Goal: Task Accomplishment & Management: Use online tool/utility

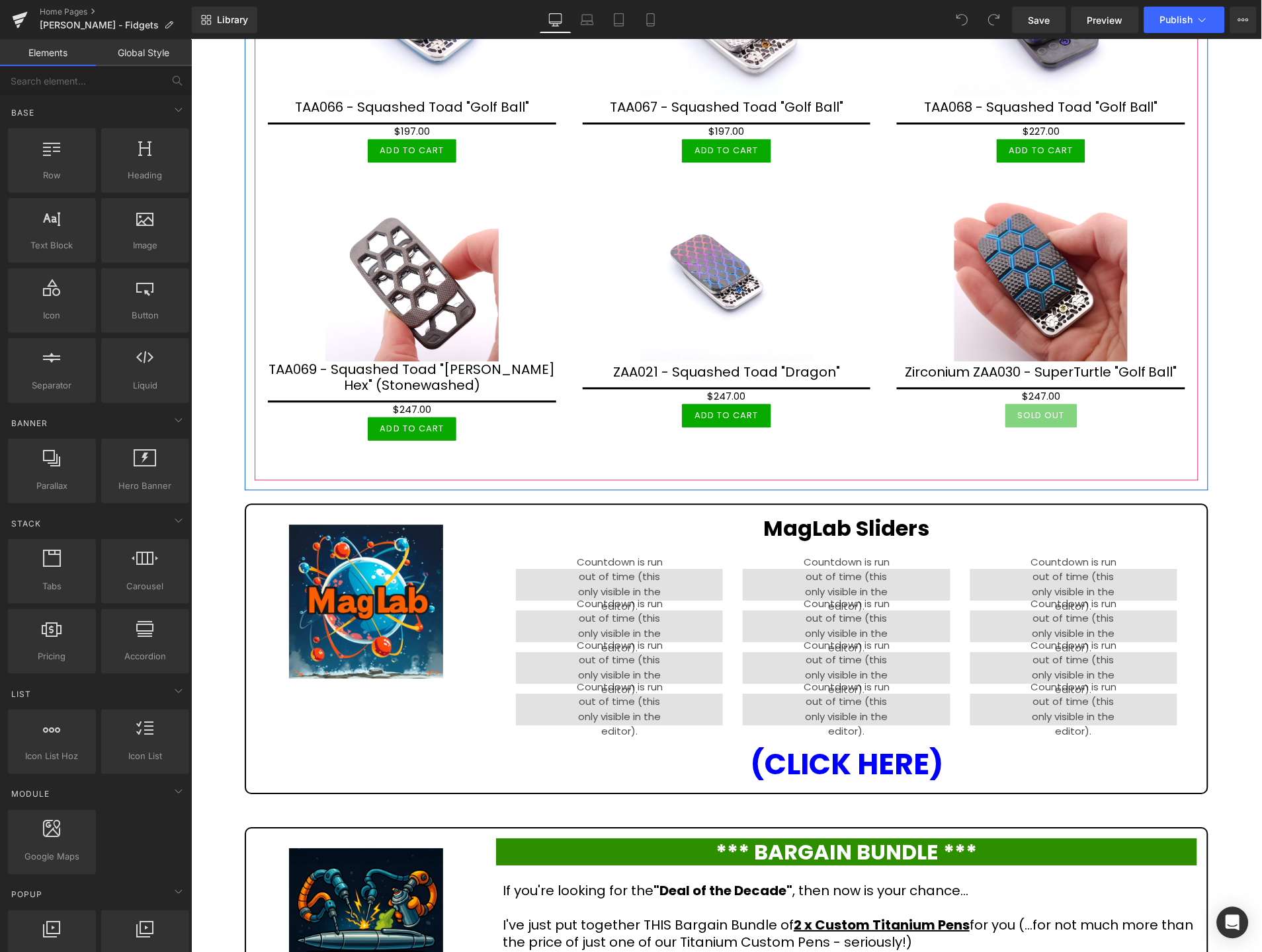
scroll to position [2130, 0]
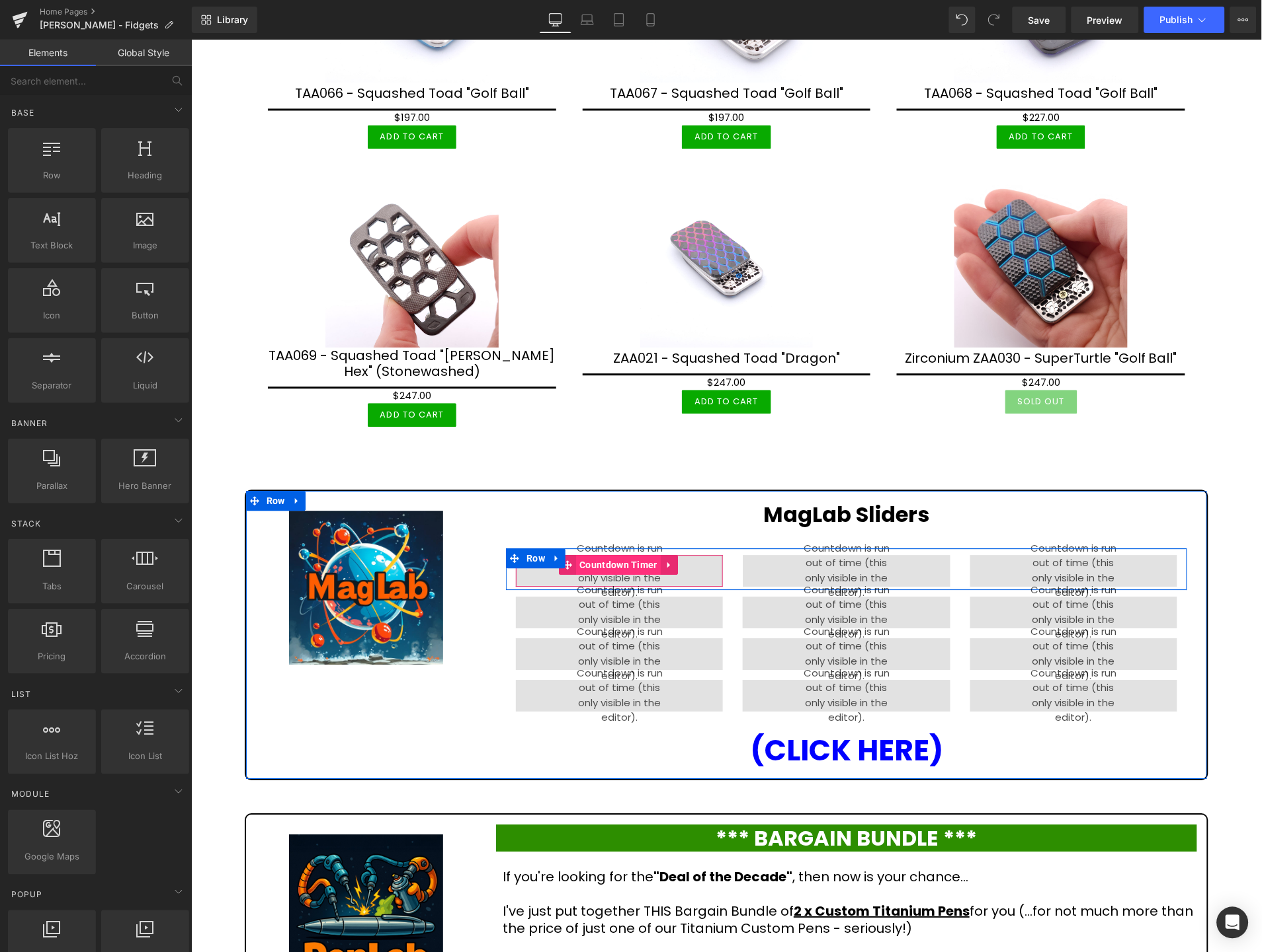
click at [586, 555] on span "Countdown Timer" at bounding box center [617, 565] width 85 height 19
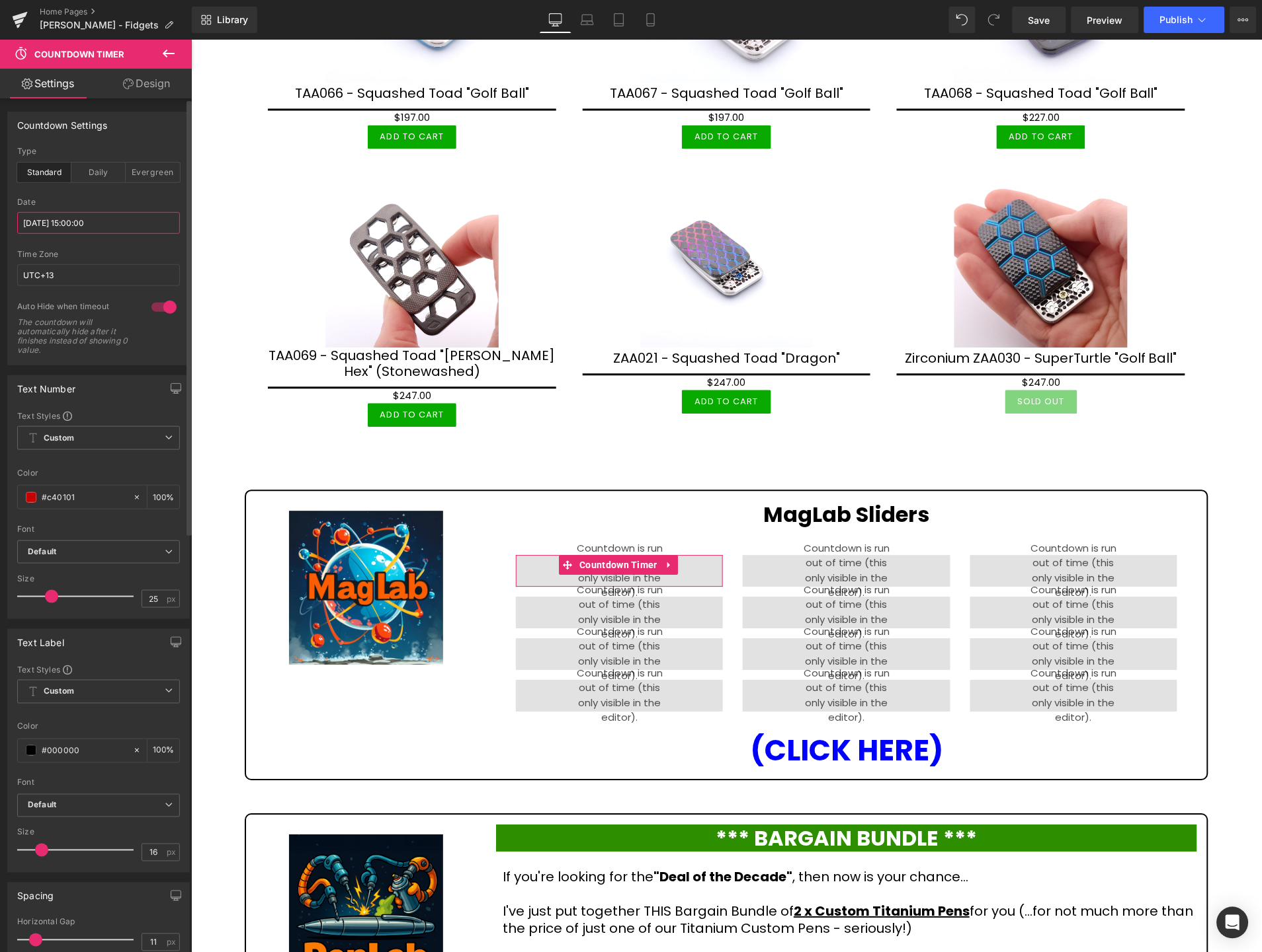
click at [117, 225] on input "2025/10/13 15:00:00" at bounding box center [98, 223] width 163 height 21
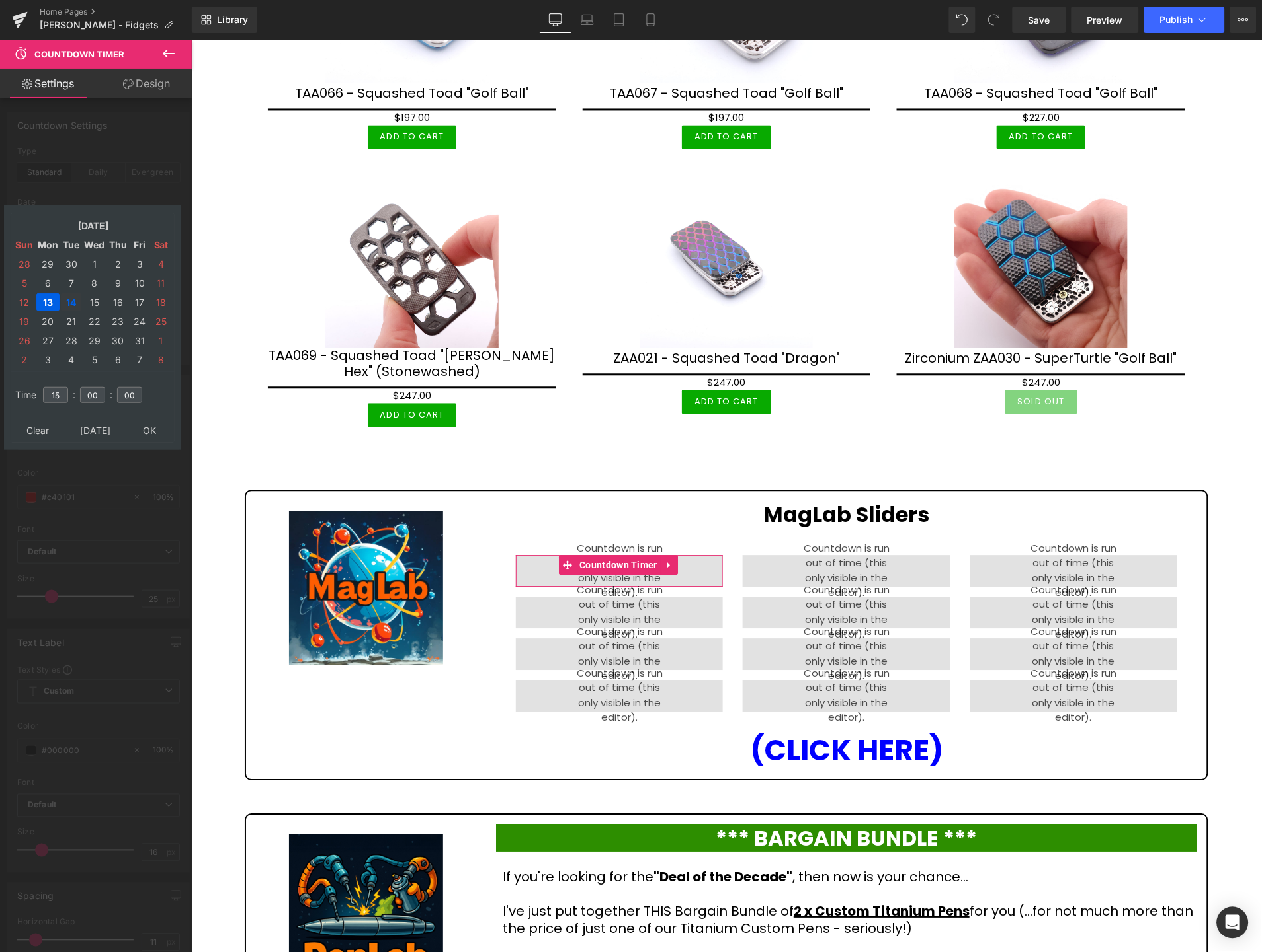
click at [71, 298] on td "14" at bounding box center [70, 302] width 20 height 18
type input "2025/10/14 15:00:00"
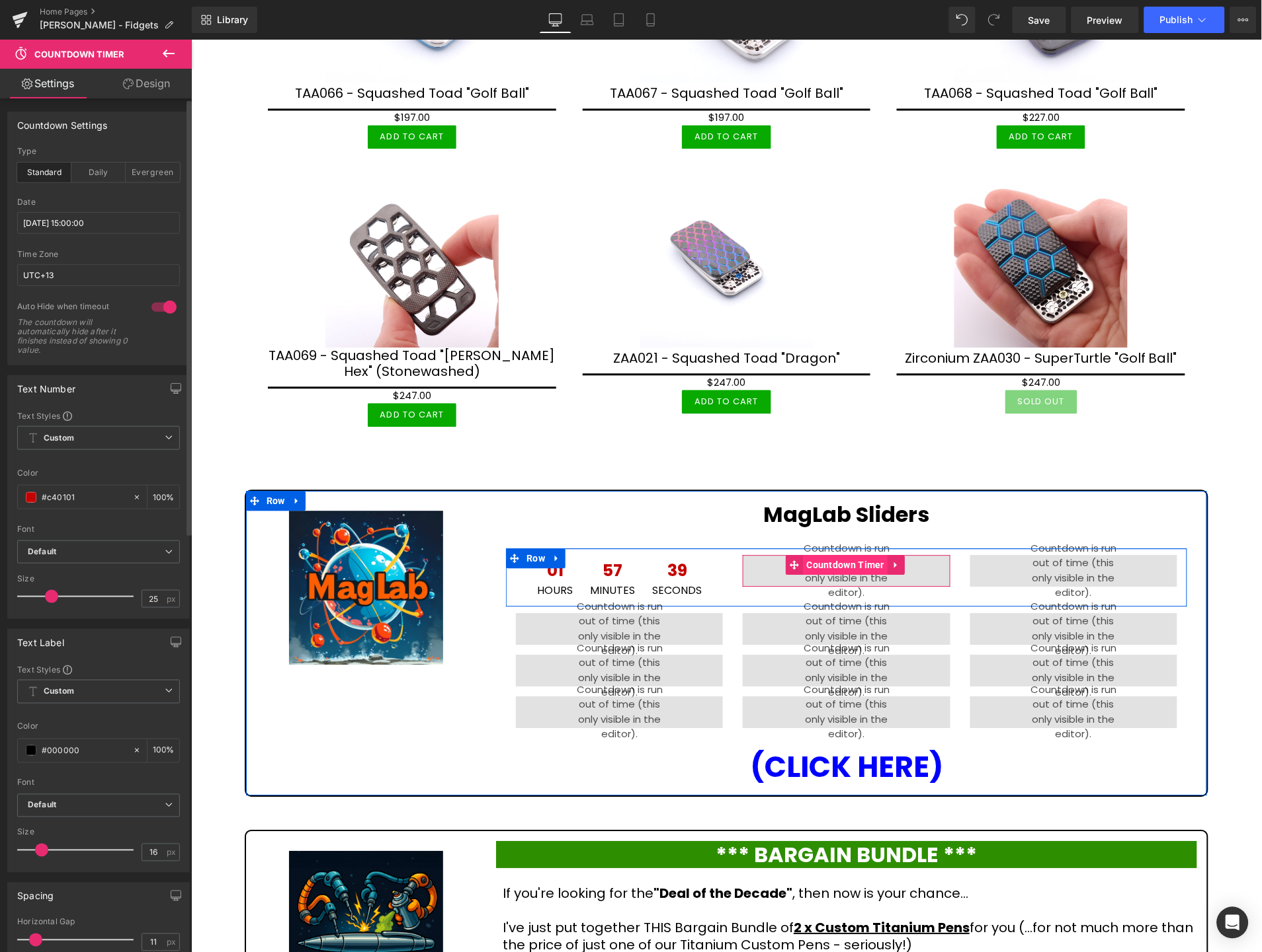
click at [821, 555] on span "Countdown Timer" at bounding box center [844, 565] width 85 height 19
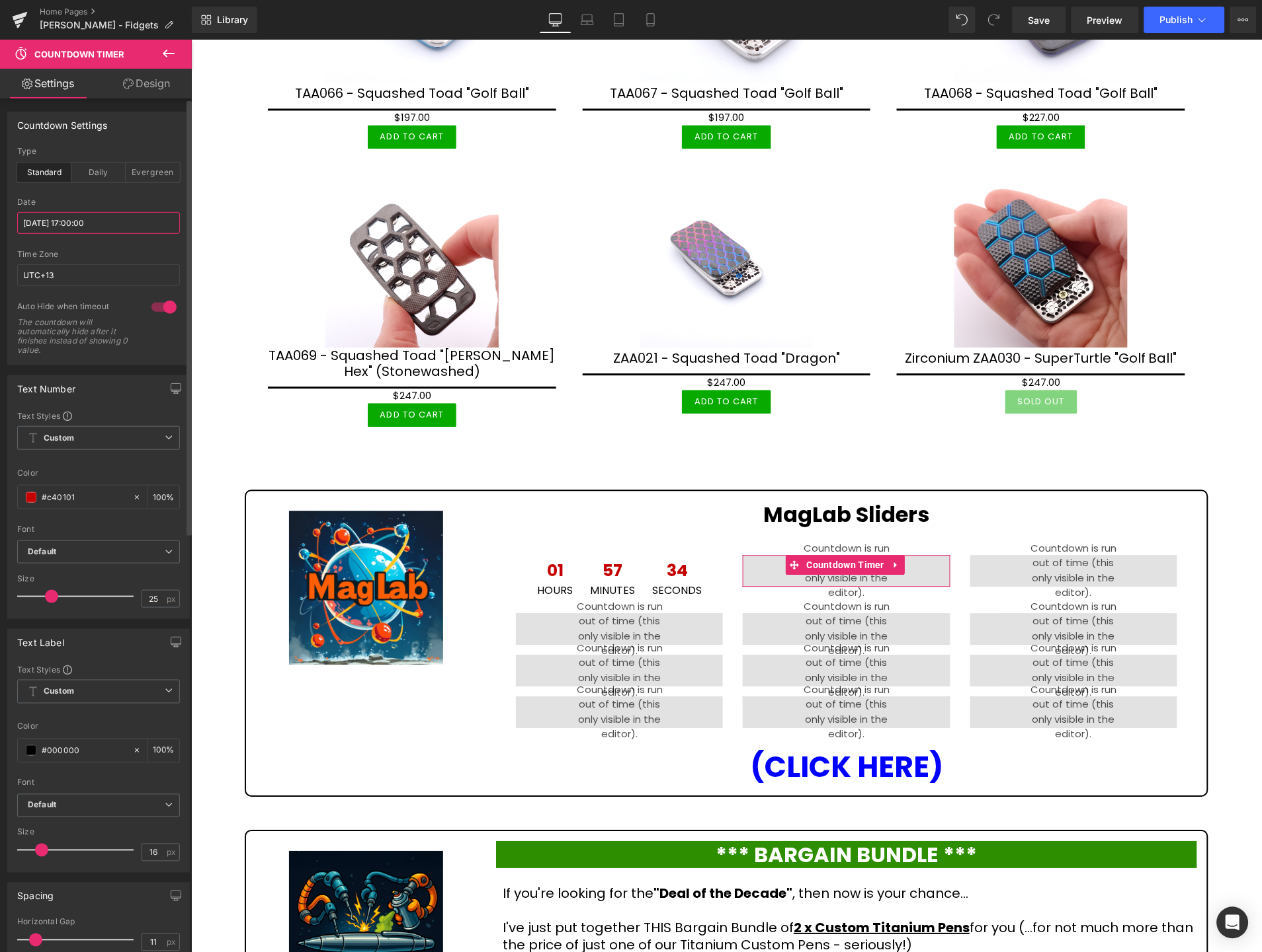
click at [144, 221] on input "2025/10/13 17:00:00" at bounding box center [98, 223] width 163 height 21
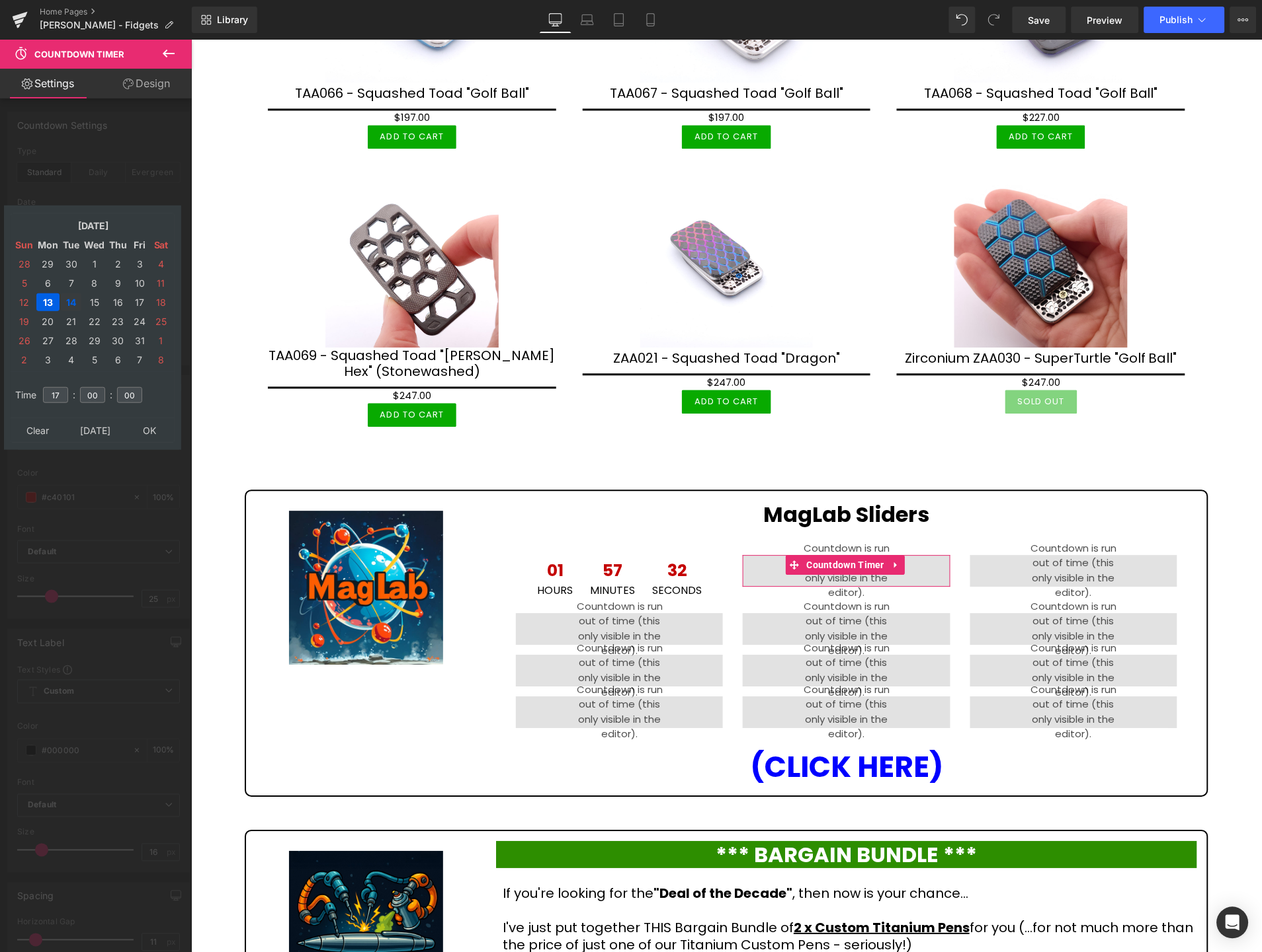
click at [71, 294] on td "14" at bounding box center [70, 302] width 20 height 18
type input "2025/10/14 17:00:00"
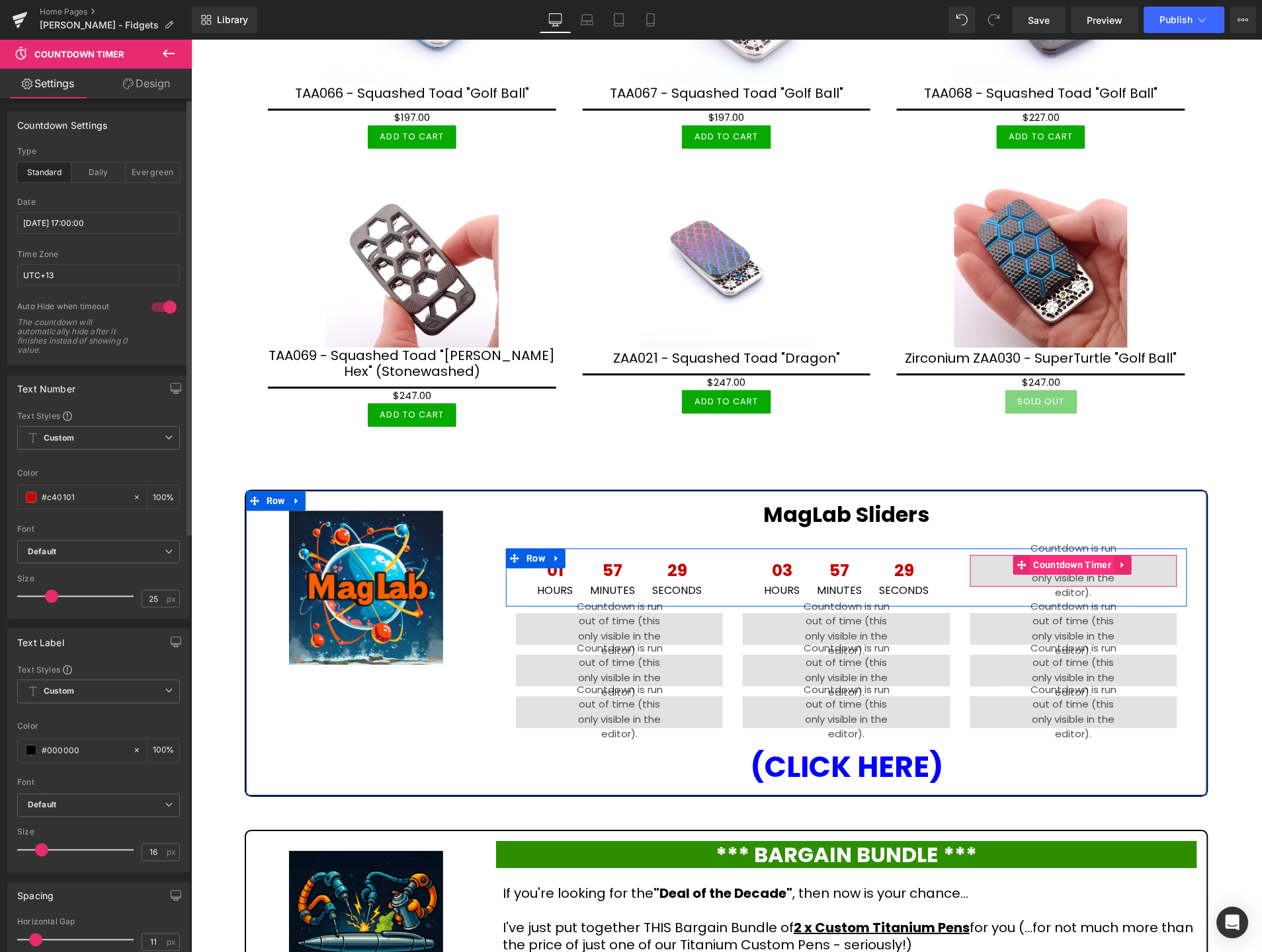
click at [1057, 555] on span "Countdown Timer" at bounding box center [1071, 565] width 85 height 19
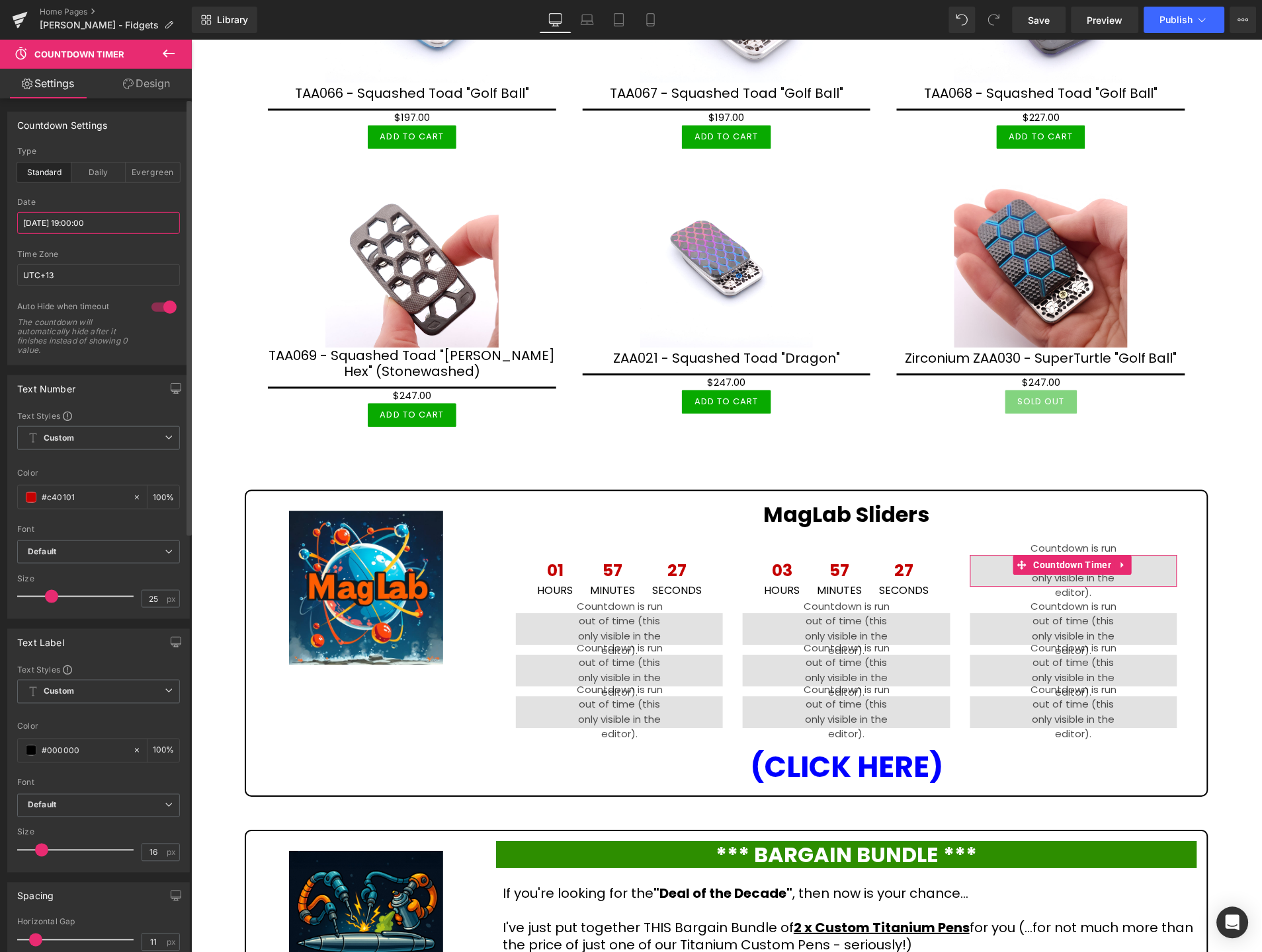
click at [156, 222] on input "2025/10/13 19:00:00" at bounding box center [98, 223] width 163 height 21
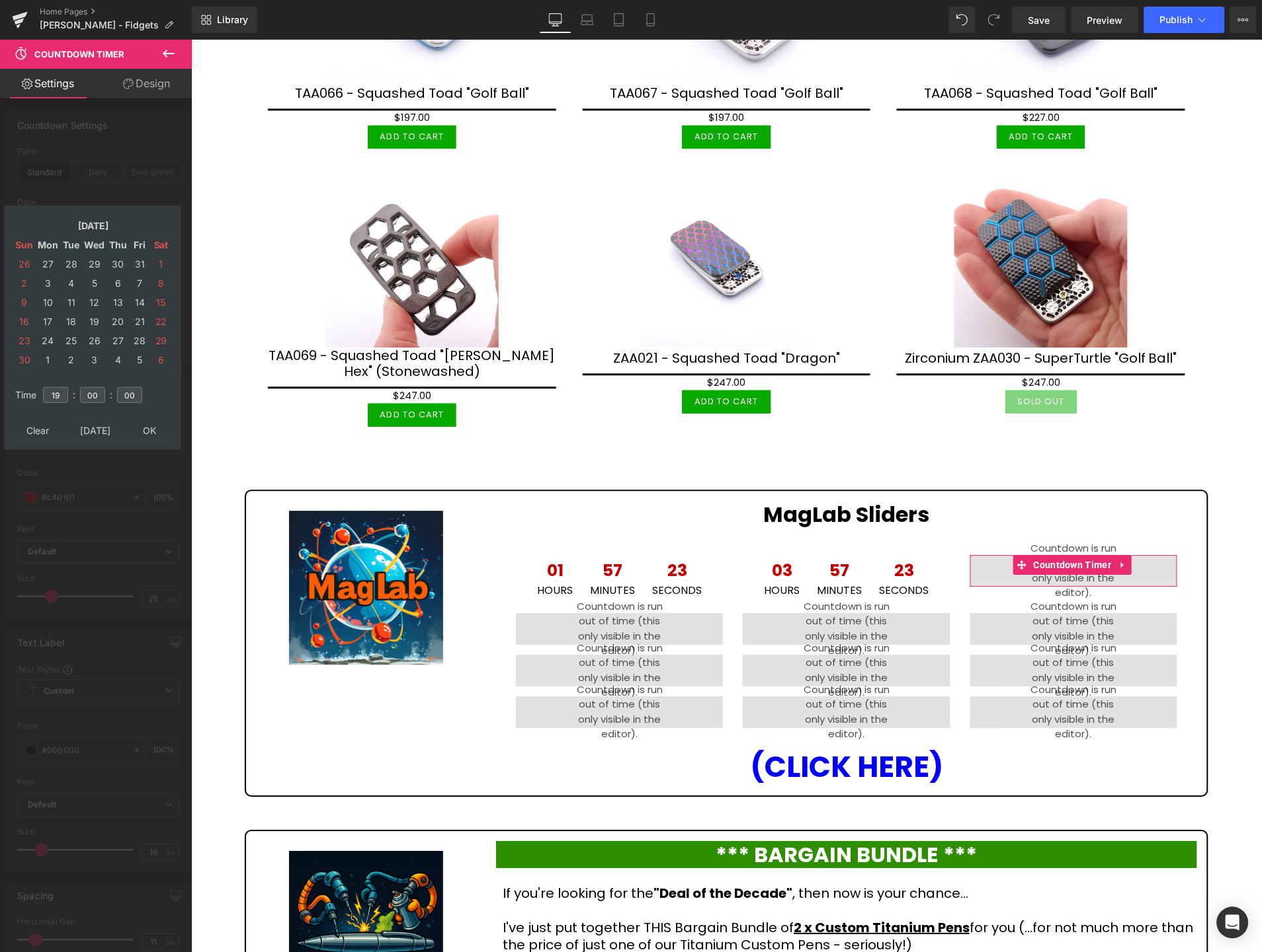
click at [146, 411] on table "Time 19 : 00 : 00" at bounding box center [93, 395] width 164 height 47
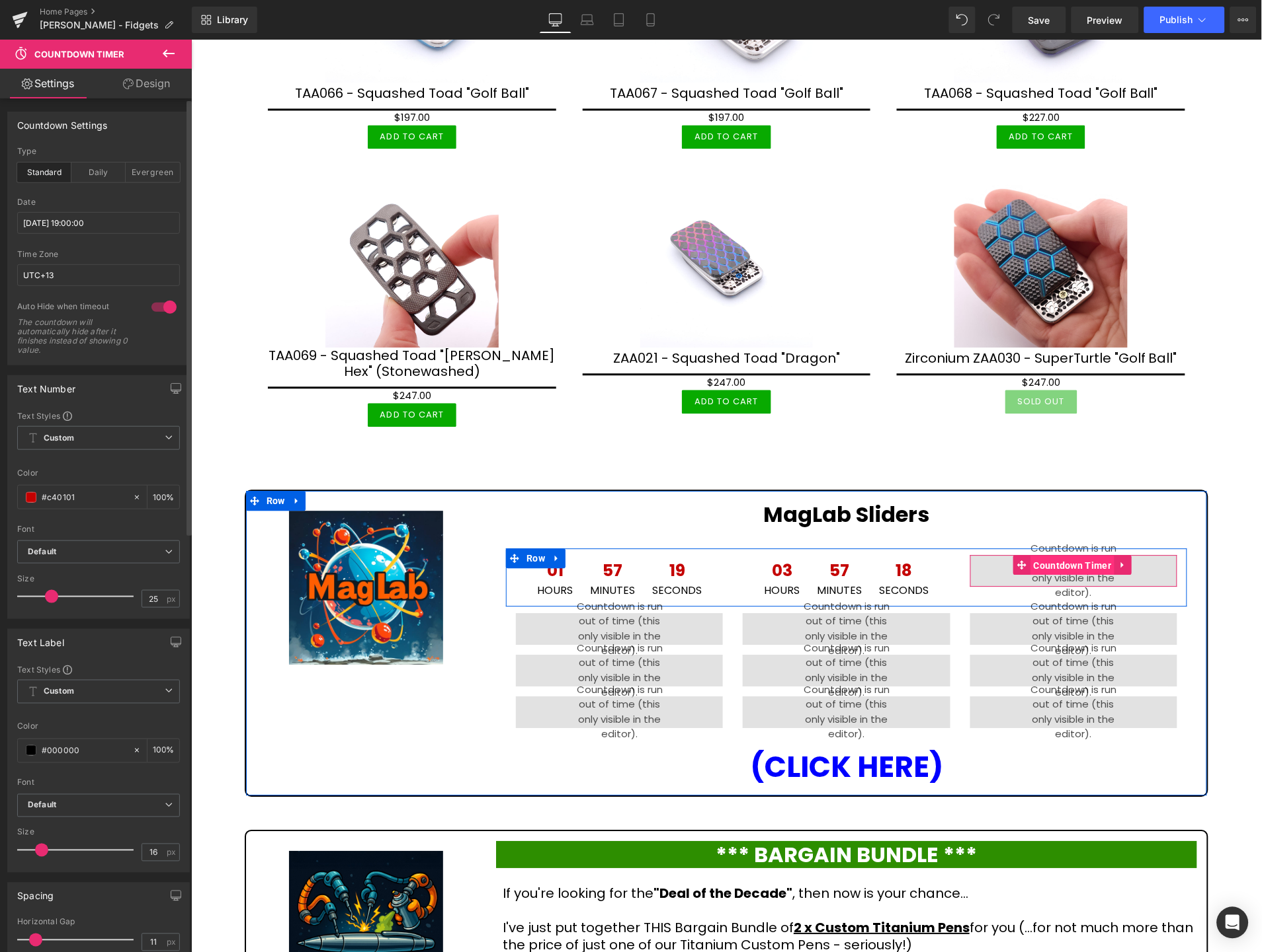
click at [1052, 556] on span "Countdown Timer" at bounding box center [1071, 566] width 85 height 19
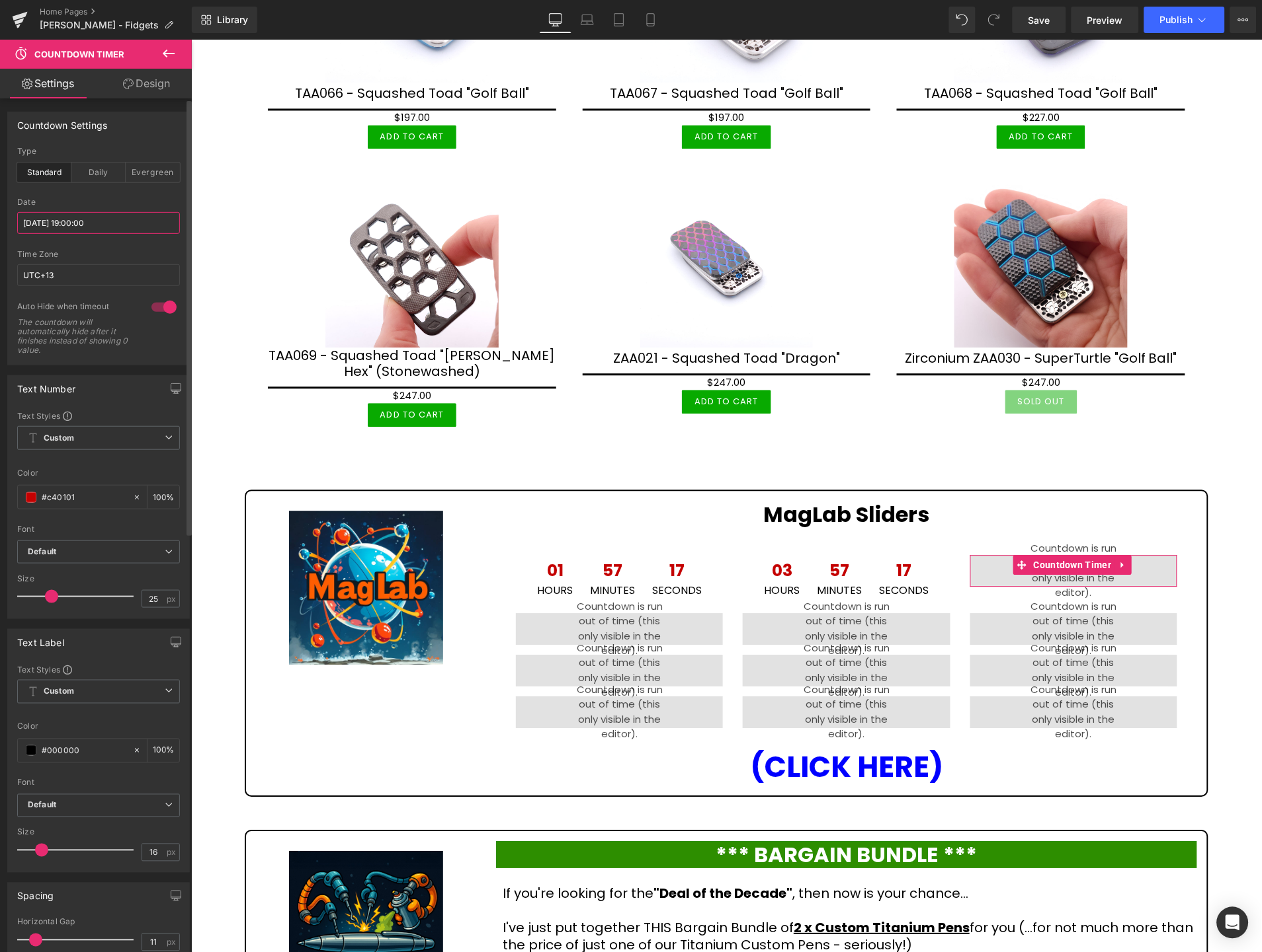
click at [121, 219] on input "2025/10/13 19:00:00" at bounding box center [98, 223] width 163 height 21
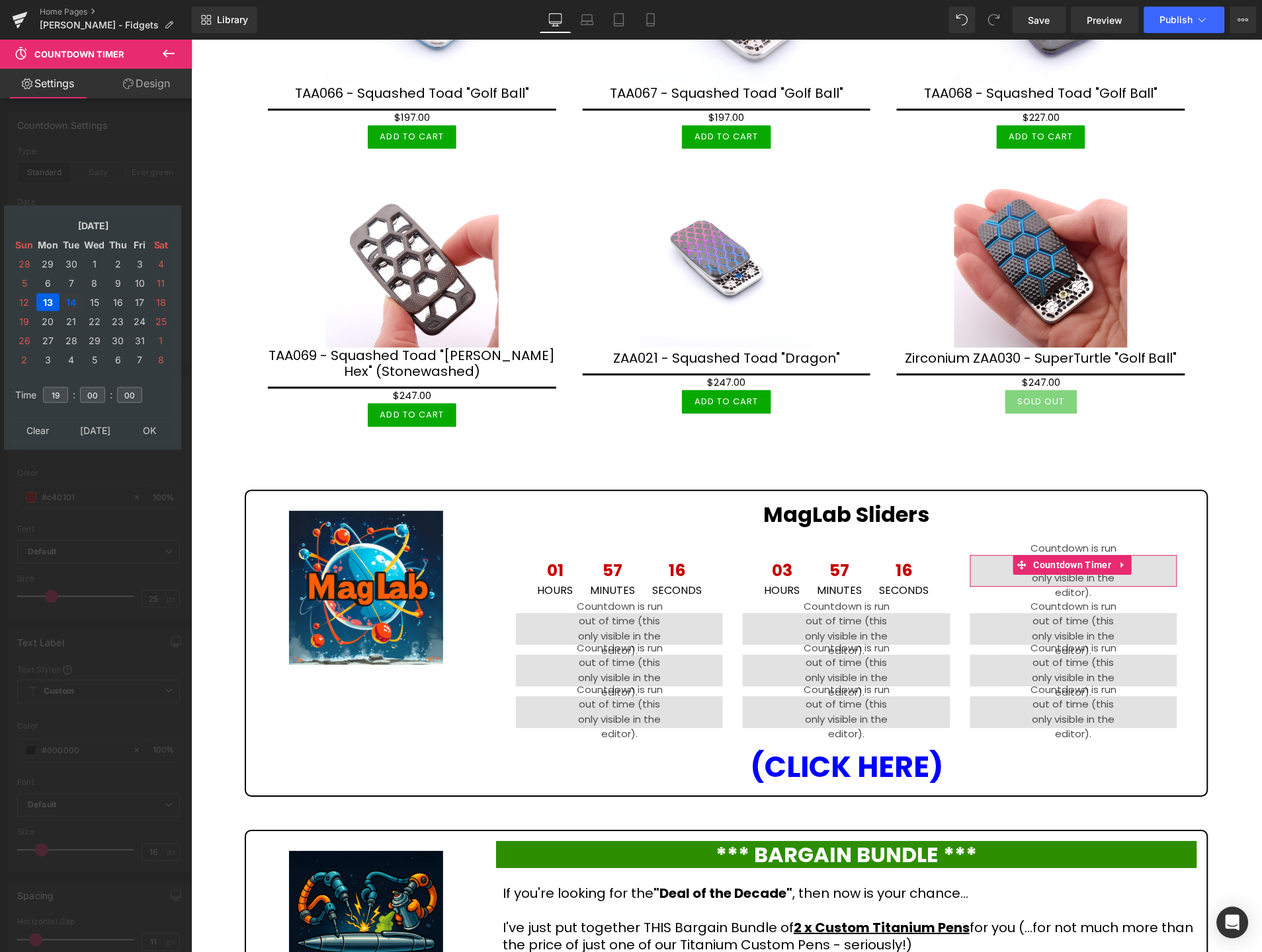
click at [67, 293] on td "14" at bounding box center [70, 302] width 20 height 18
click at [66, 391] on input "19" at bounding box center [56, 395] width 25 height 16
type input "2025/10/14 19:00:00"
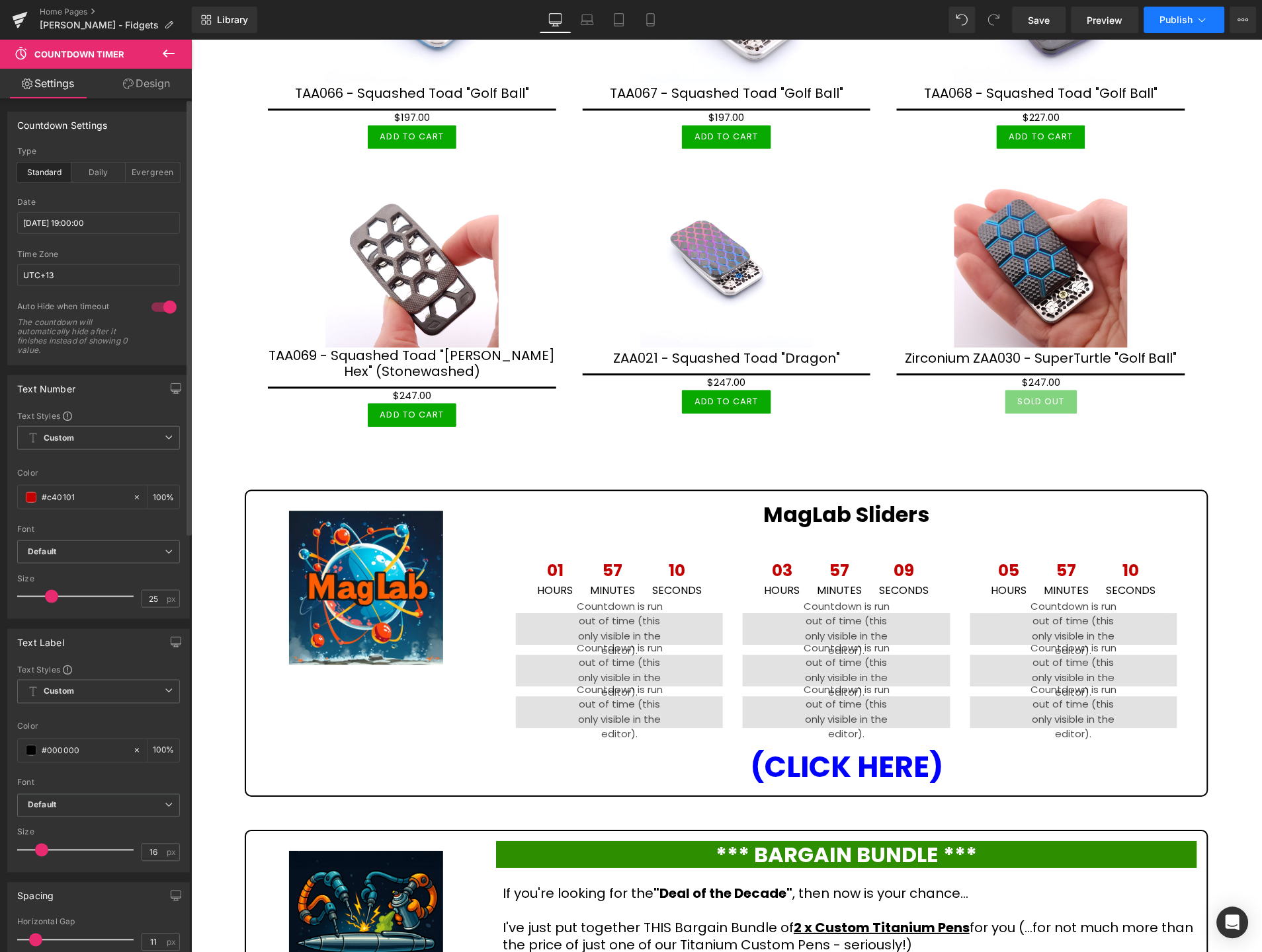
click at [1175, 21] on span "Publish" at bounding box center [1176, 19] width 33 height 11
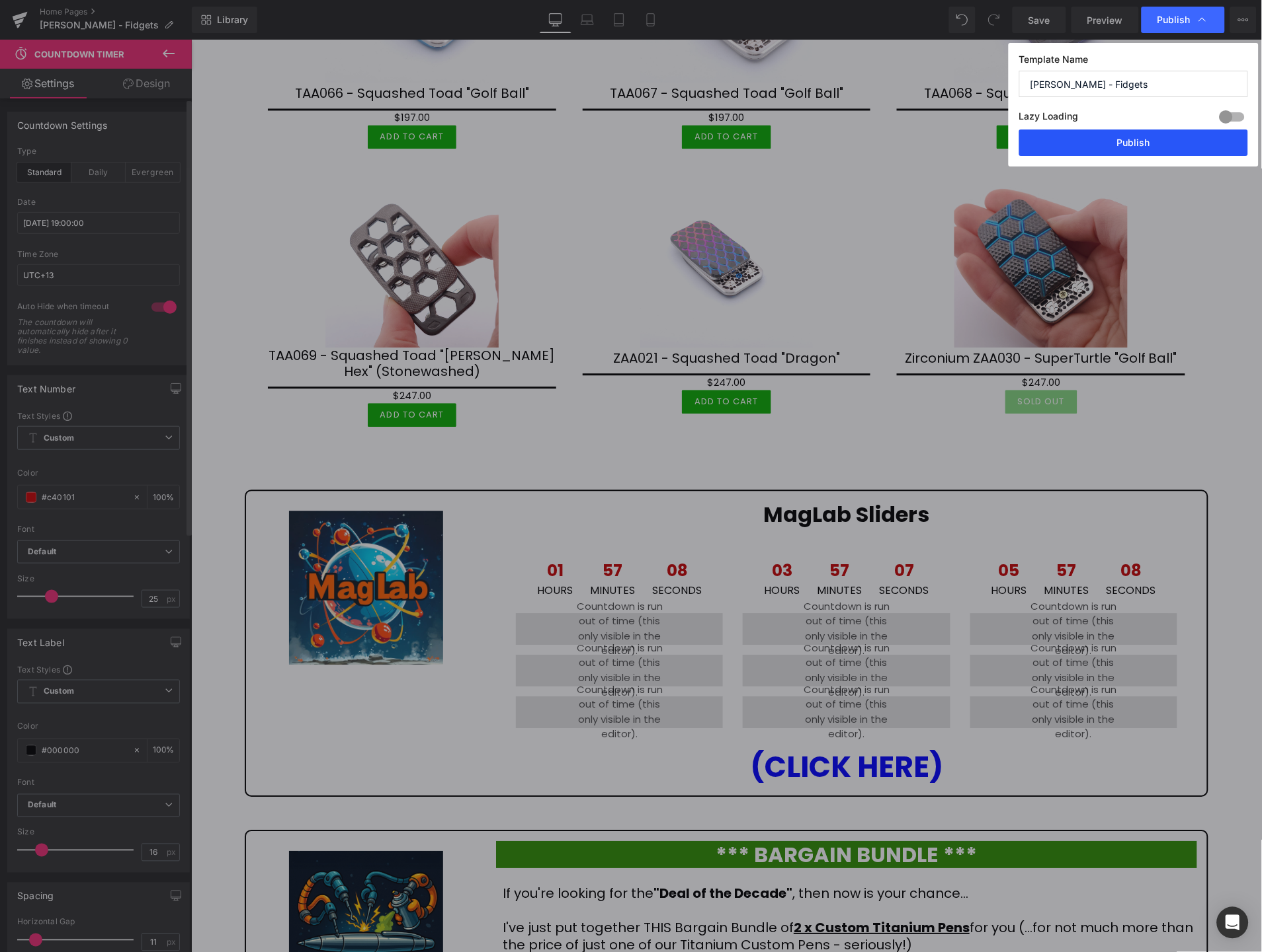
drag, startPoint x: 1136, startPoint y: 139, endPoint x: 847, endPoint y: 538, distance: 492.7
click at [1136, 139] on button "Publish" at bounding box center [1132, 142] width 229 height 26
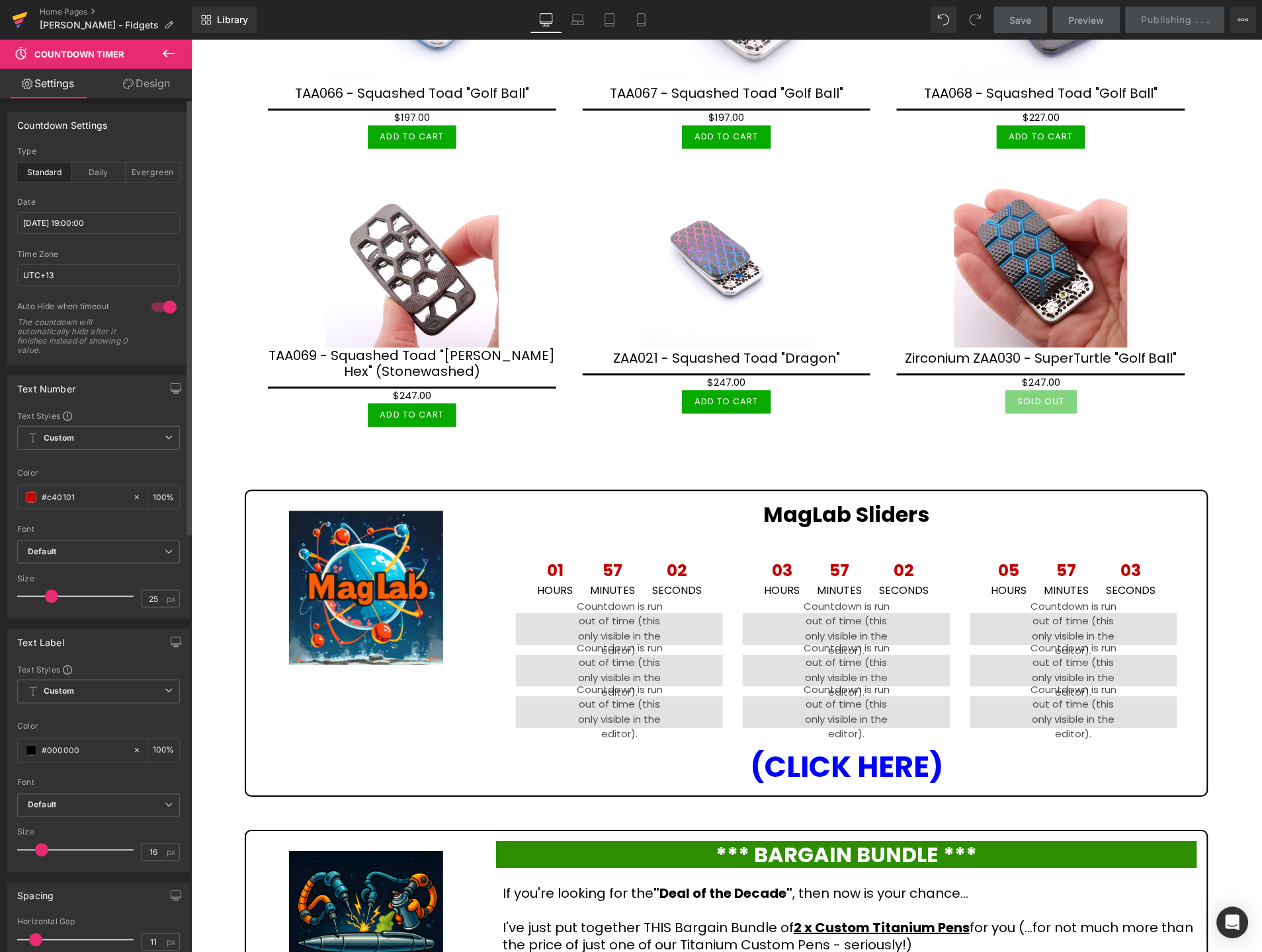
drag, startPoint x: 22, startPoint y: 12, endPoint x: 557, endPoint y: 35, distance: 535.5
click at [22, 12] on icon at bounding box center [19, 19] width 16 height 33
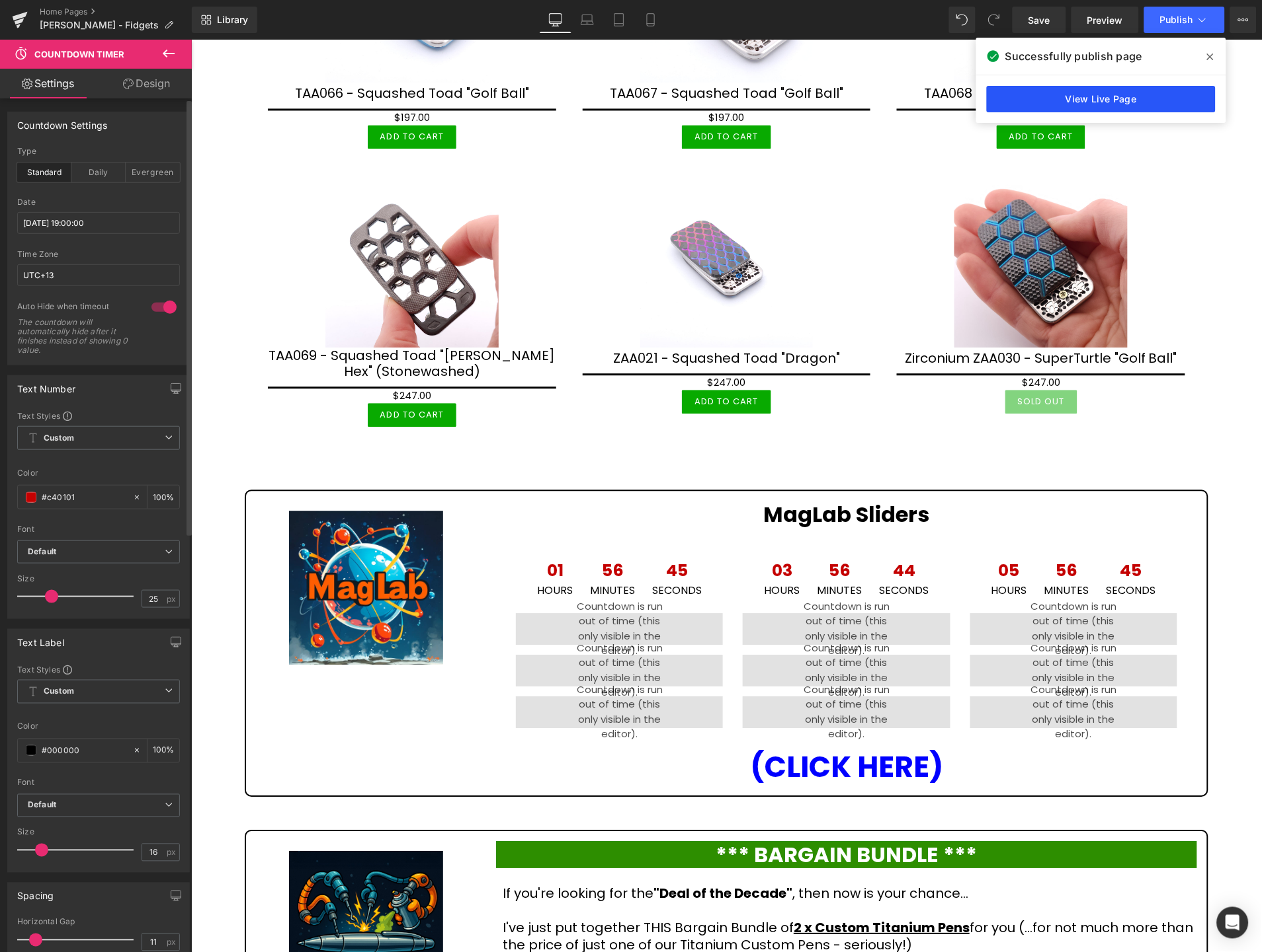
click at [1122, 97] on link "View Live Page" at bounding box center [1100, 98] width 229 height 26
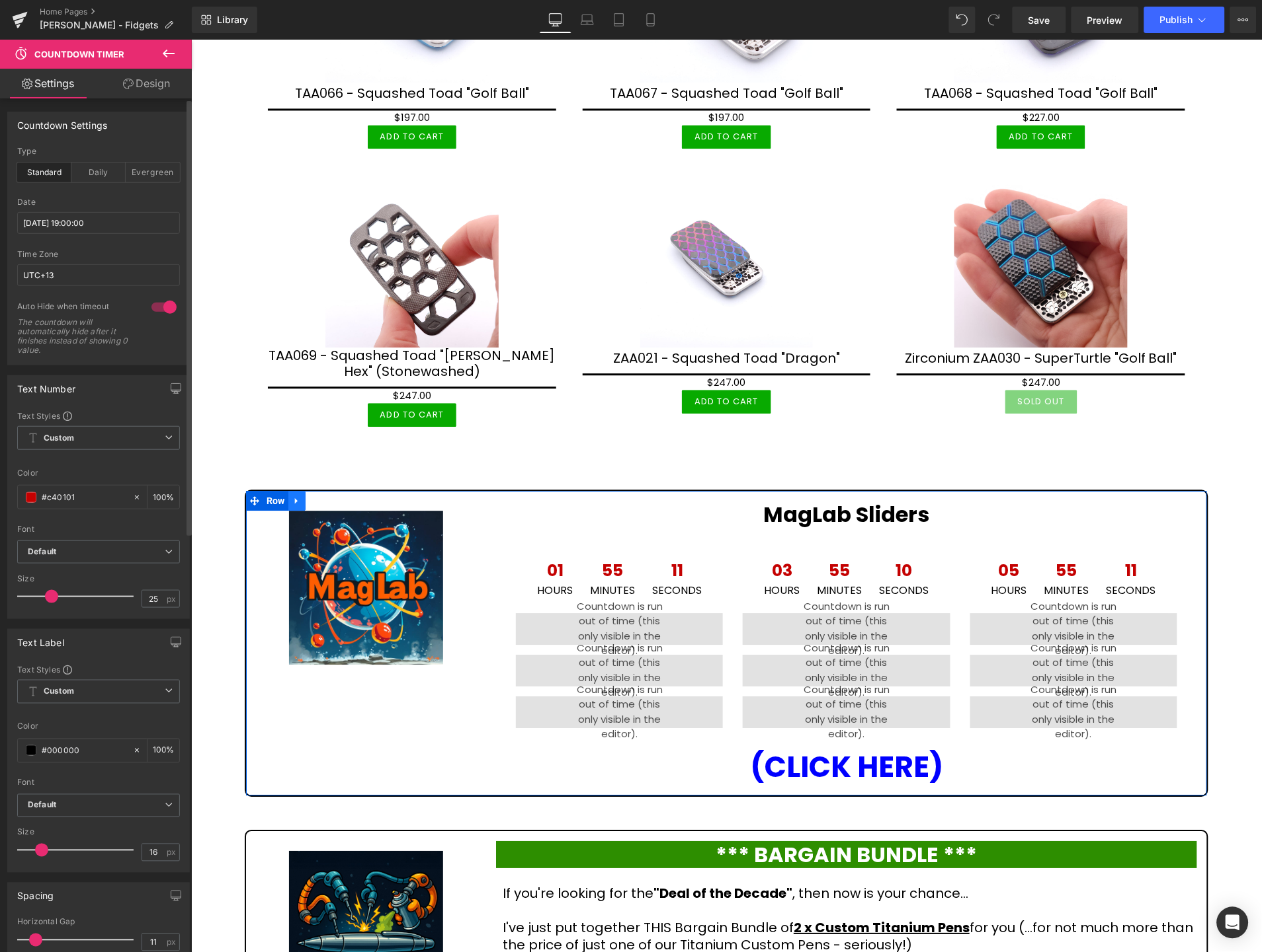
click at [294, 495] on icon at bounding box center [296, 500] width 10 height 10
click at [289, 492] on link at bounding box center [296, 501] width 18 height 19
click at [295, 495] on icon at bounding box center [296, 500] width 10 height 10
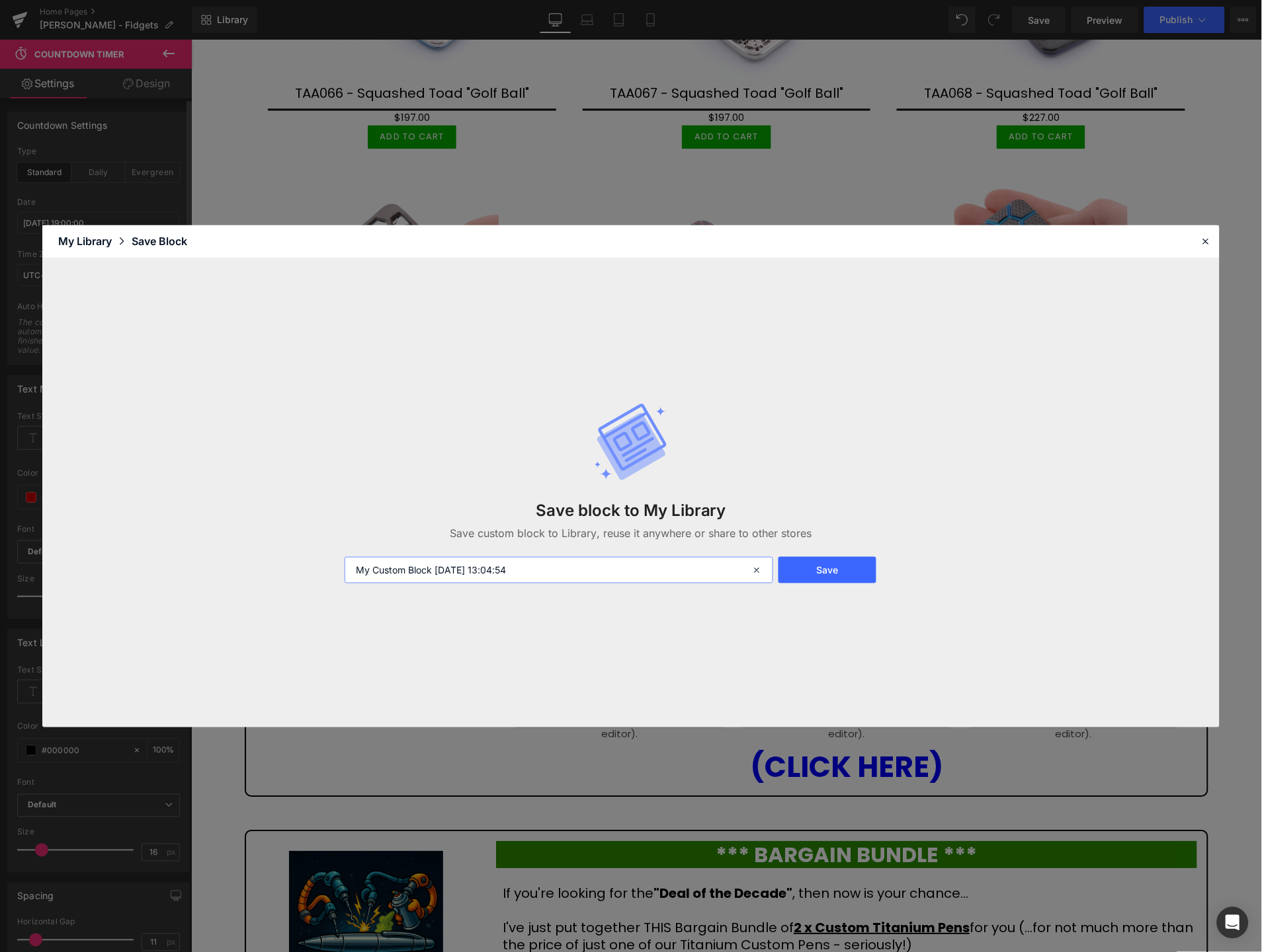
click at [505, 570] on input "My Custom Block 2025-10-14 13:04:54" at bounding box center [559, 569] width 428 height 26
type input "Maglab clock"
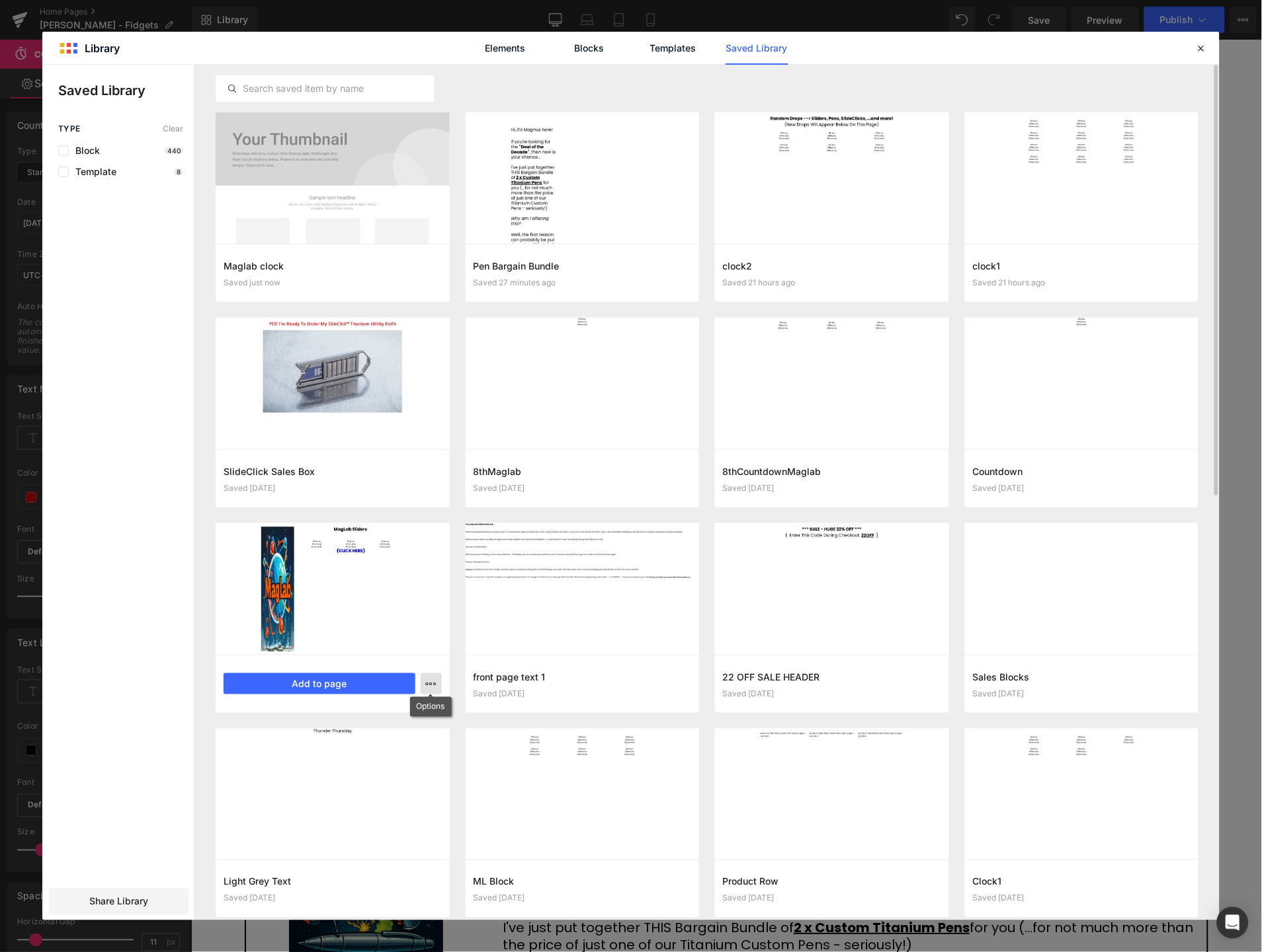
click at [426, 682] on icon "button" at bounding box center [430, 683] width 11 height 11
click at [338, 739] on p "Delete" at bounding box center [331, 742] width 28 height 12
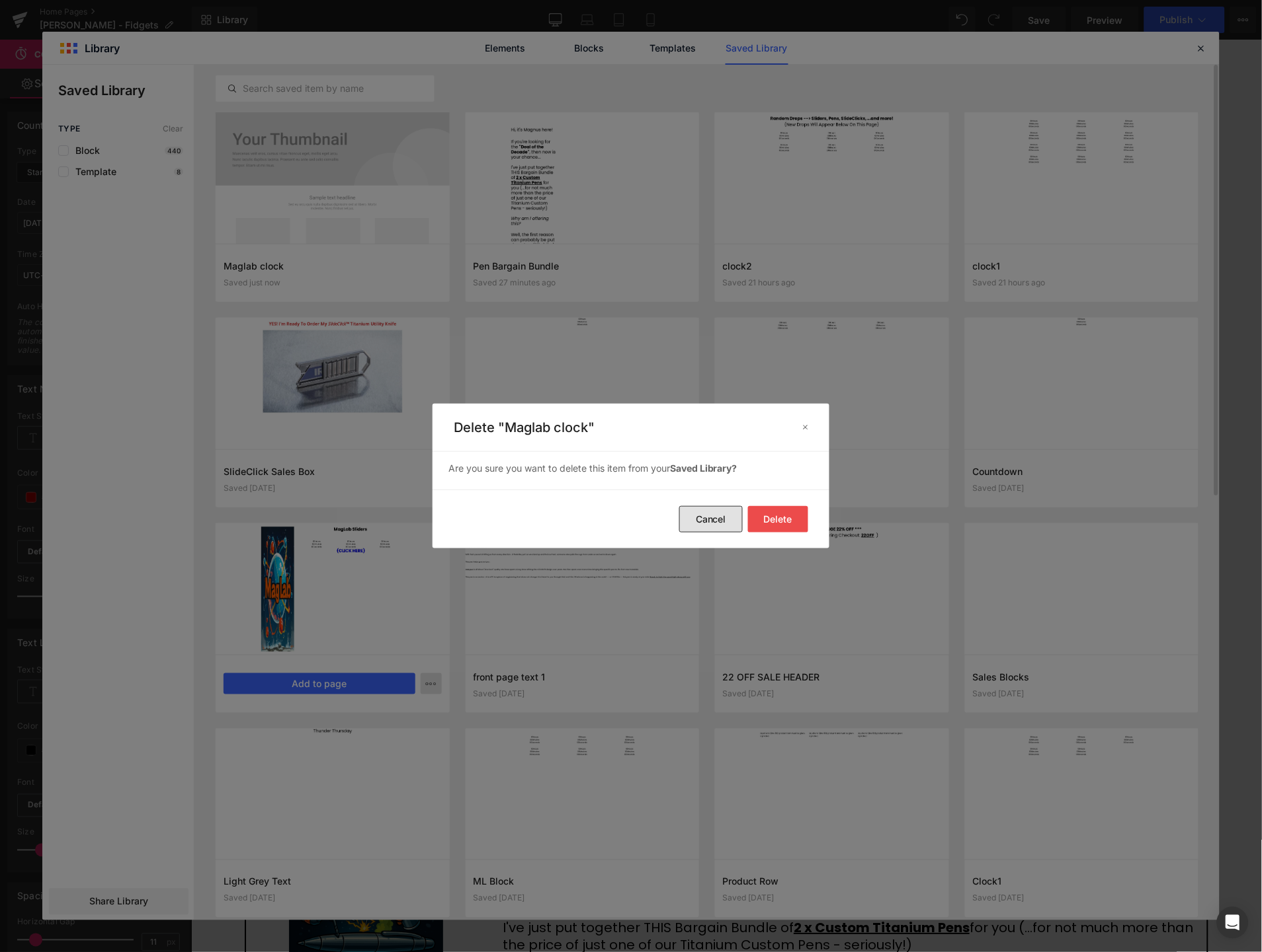
click at [706, 516] on button "Cancel" at bounding box center [710, 519] width 63 height 26
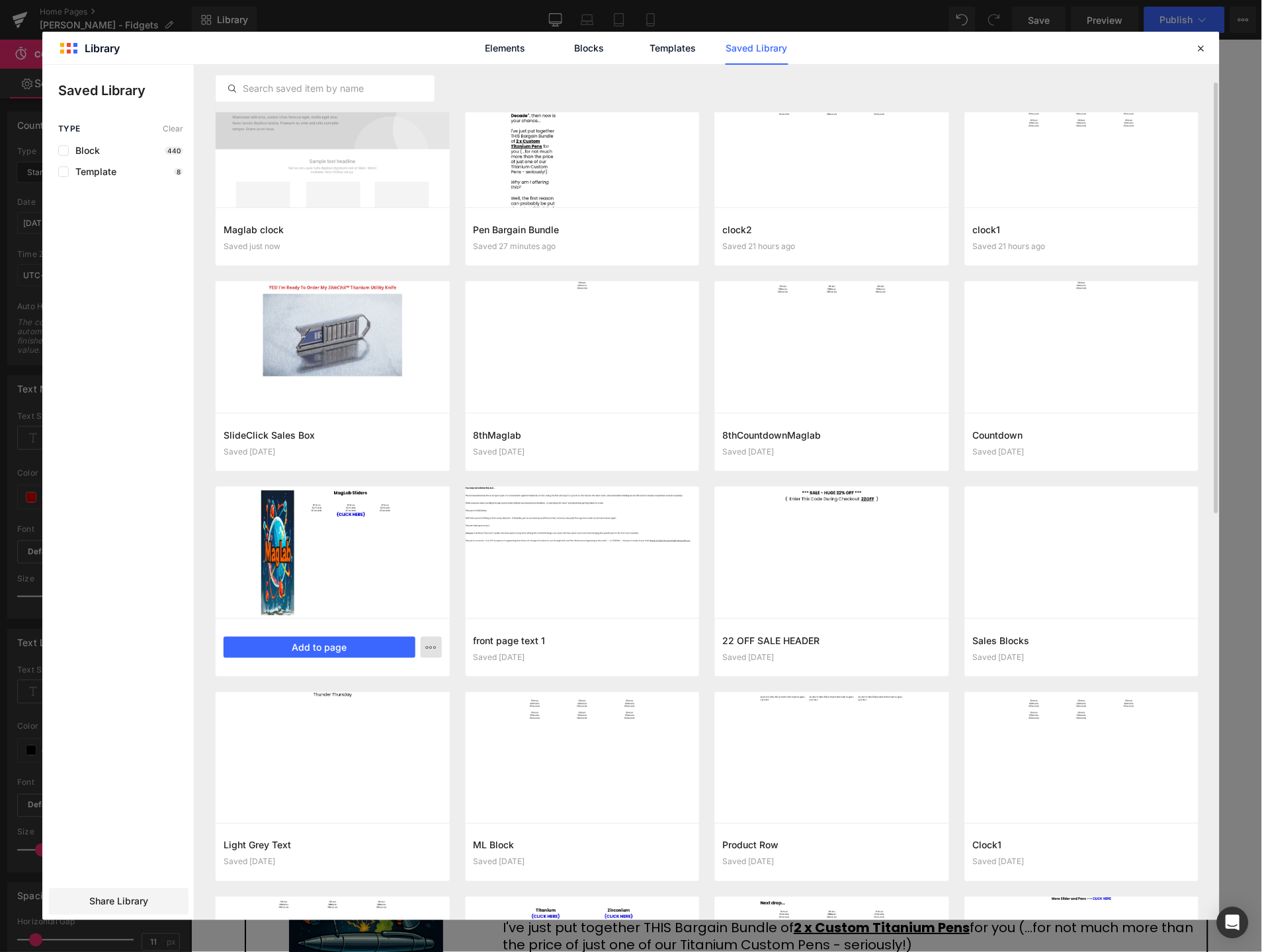
scroll to position [0, 0]
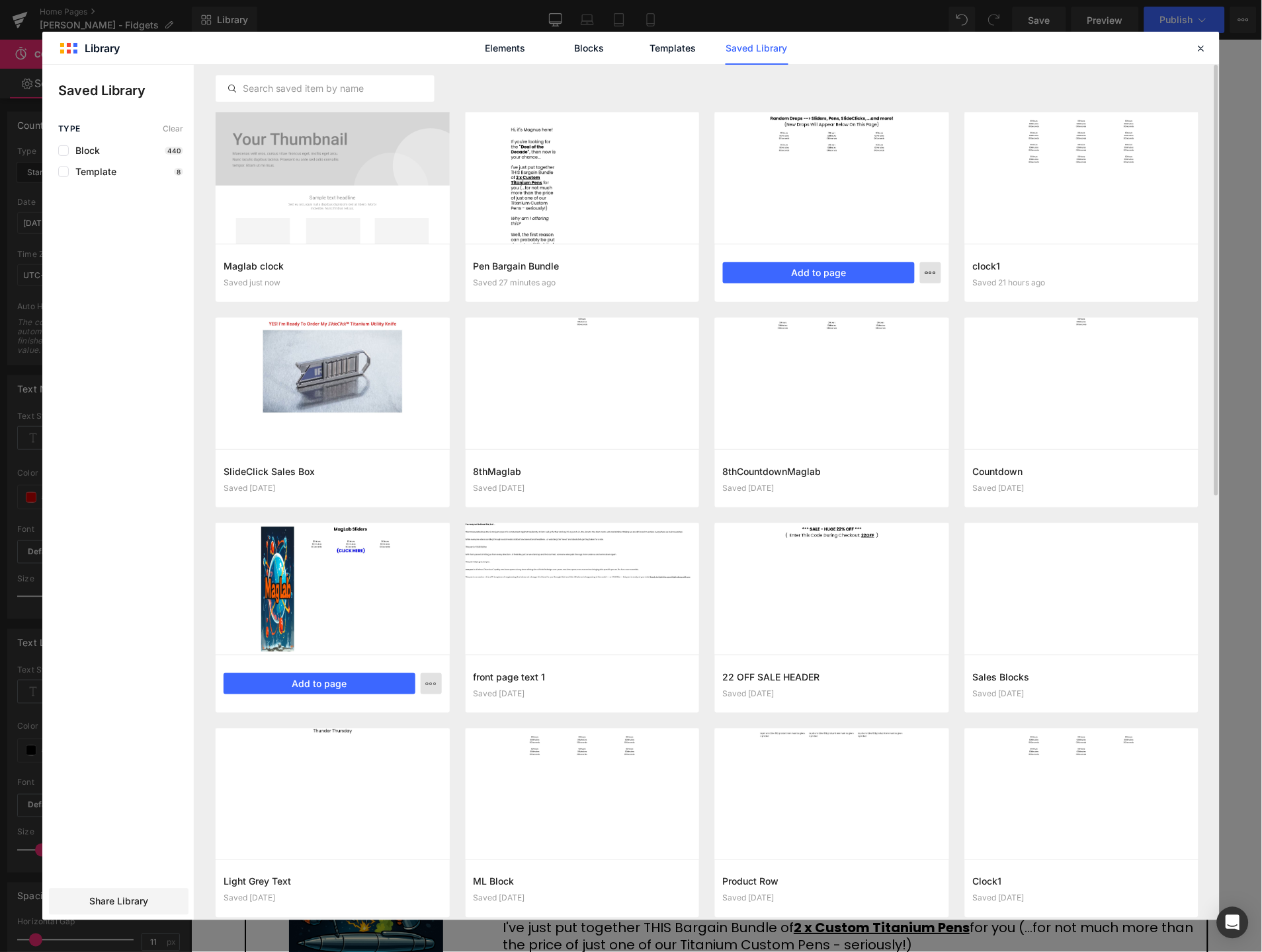
click at [934, 276] on icon "button" at bounding box center [930, 273] width 11 height 11
click at [867, 326] on div "Delete" at bounding box center [865, 330] width 151 height 28
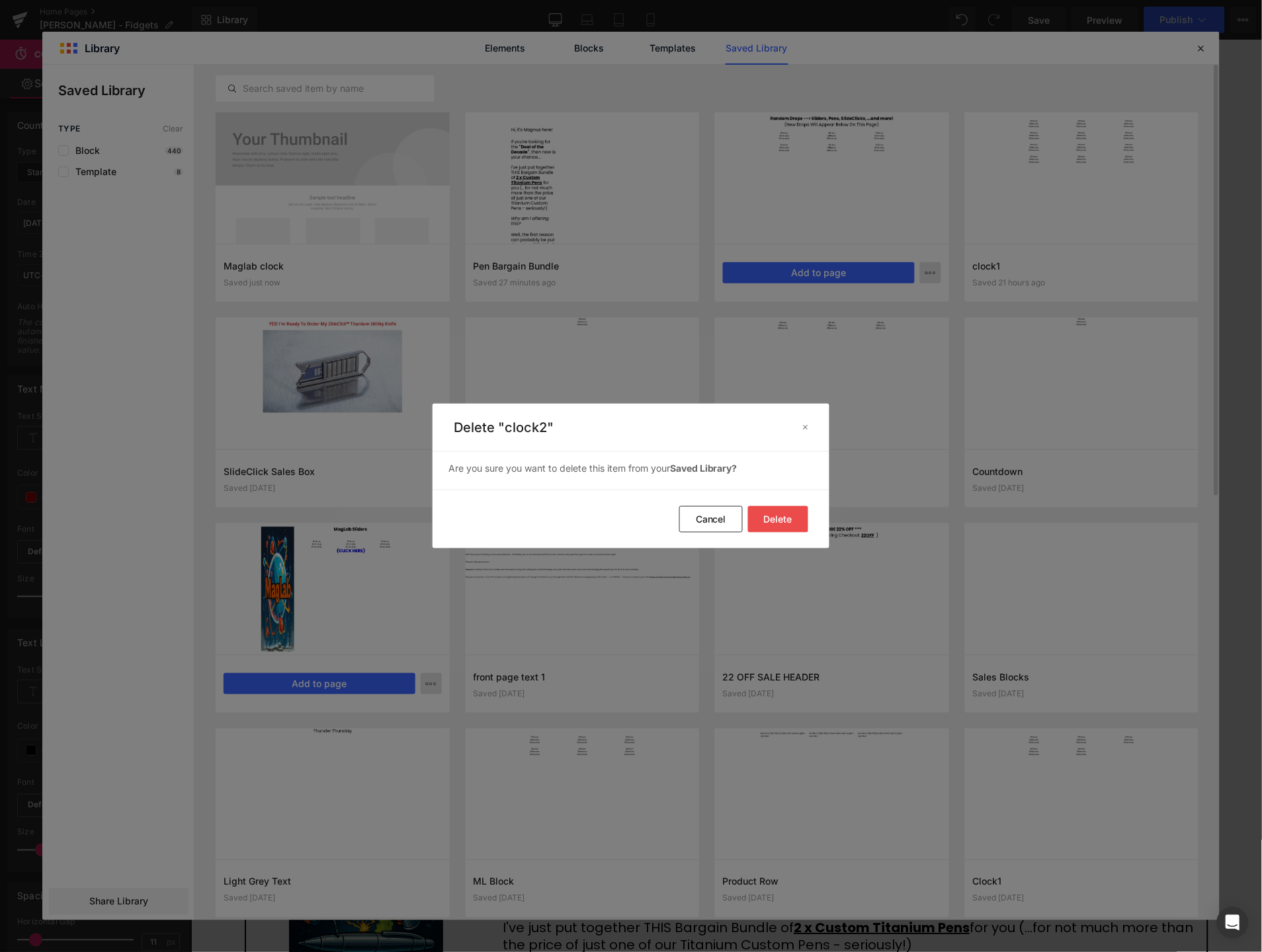
click at [792, 508] on button "Delete" at bounding box center [778, 519] width 60 height 26
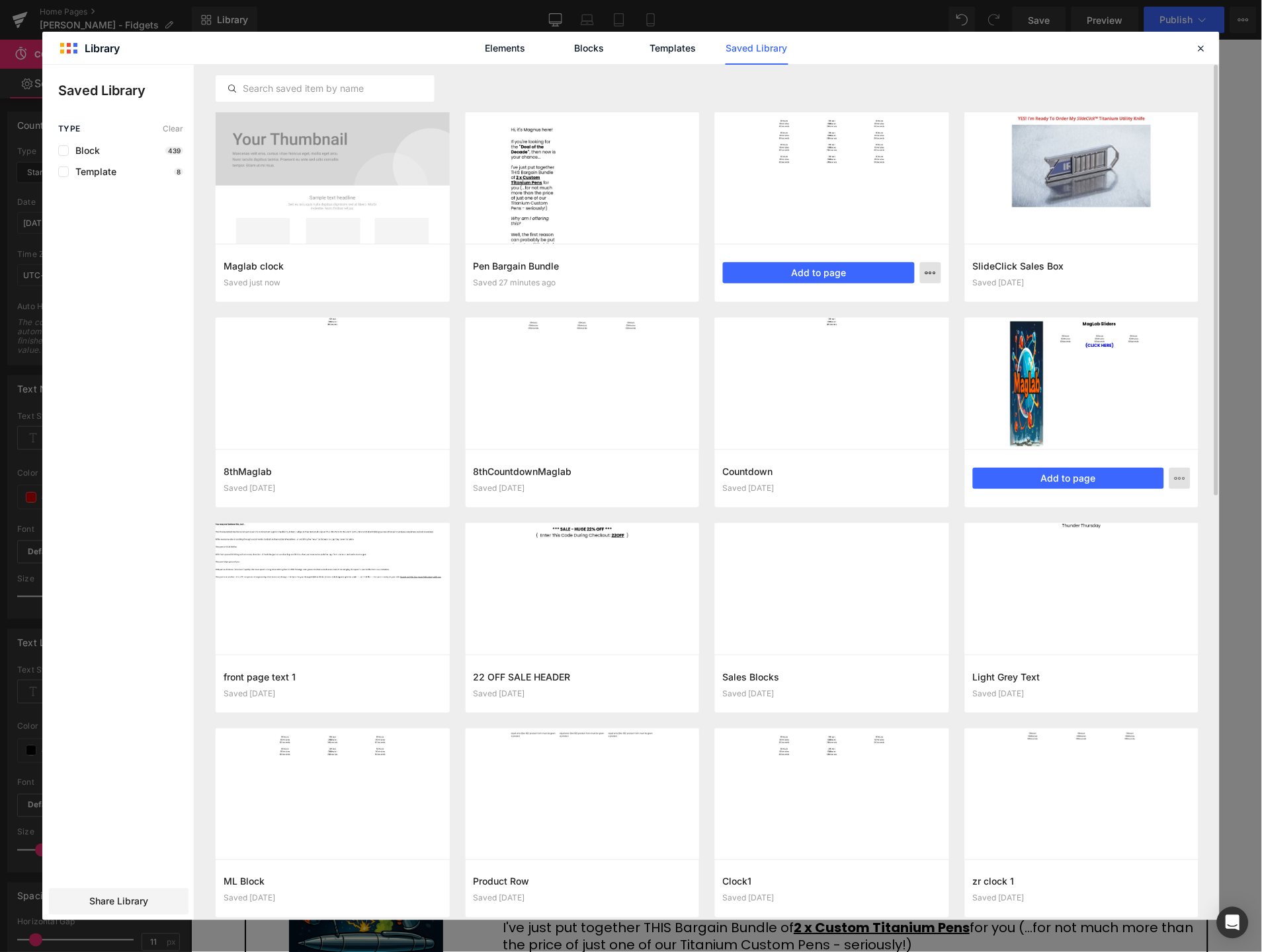
click at [938, 277] on button "button" at bounding box center [931, 274] width 21 height 21
click at [867, 325] on div "Delete" at bounding box center [865, 330] width 151 height 28
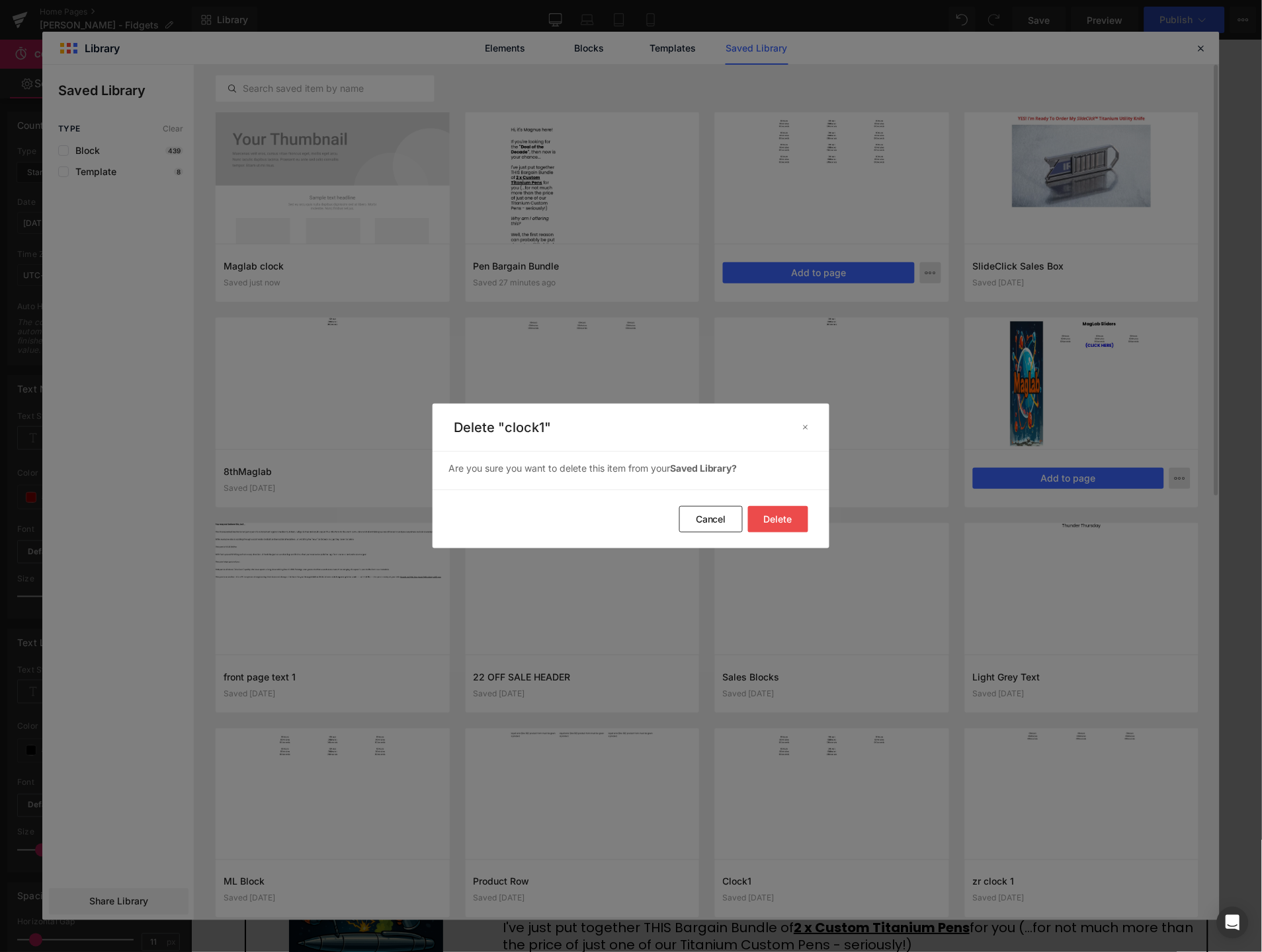
click at [783, 516] on button "Delete" at bounding box center [778, 519] width 60 height 26
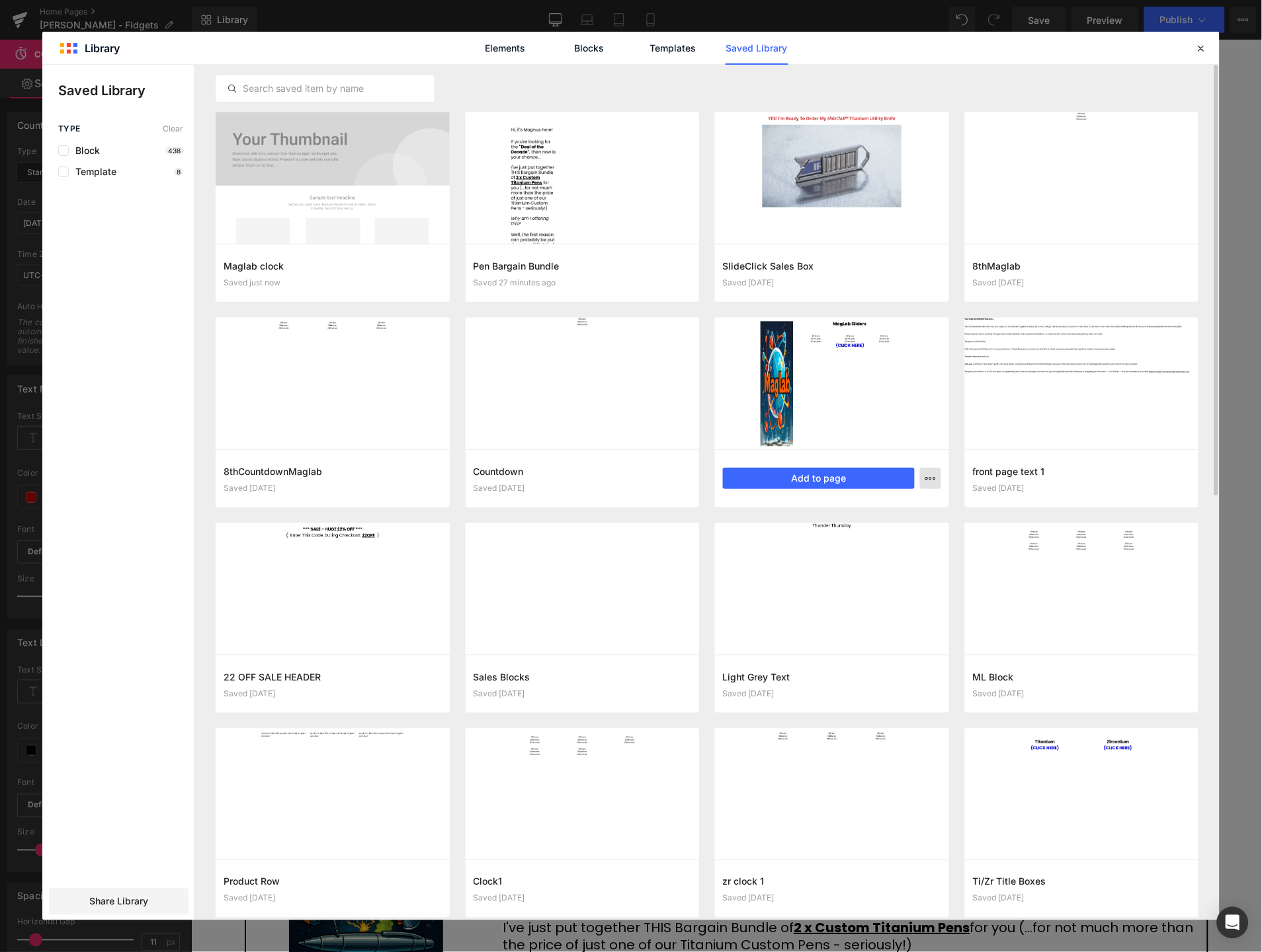
click at [936, 477] on button "button" at bounding box center [931, 479] width 21 height 21
click at [844, 532] on div "Delete" at bounding box center [865, 535] width 151 height 28
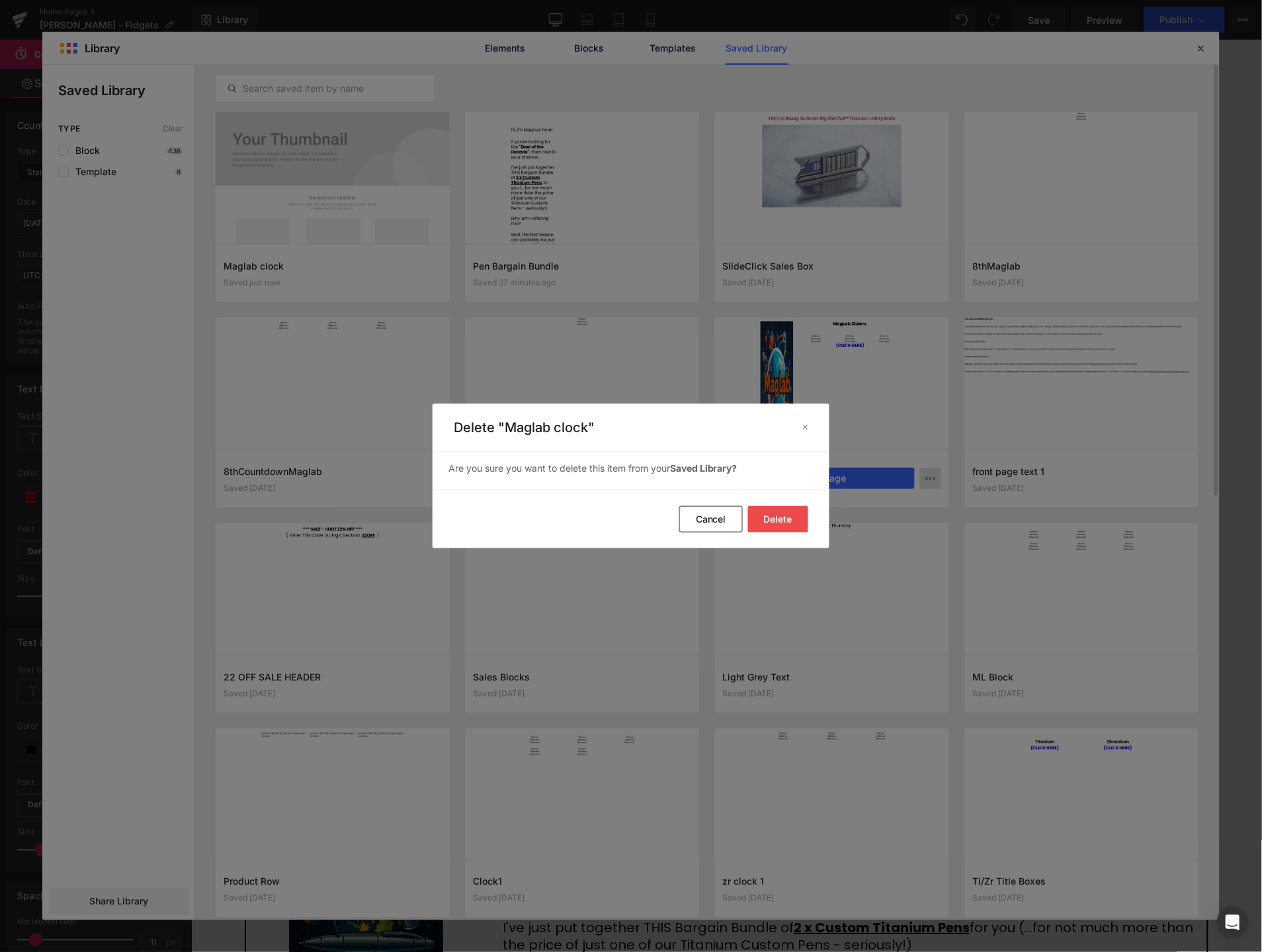
click at [771, 517] on button "Delete" at bounding box center [778, 519] width 60 height 26
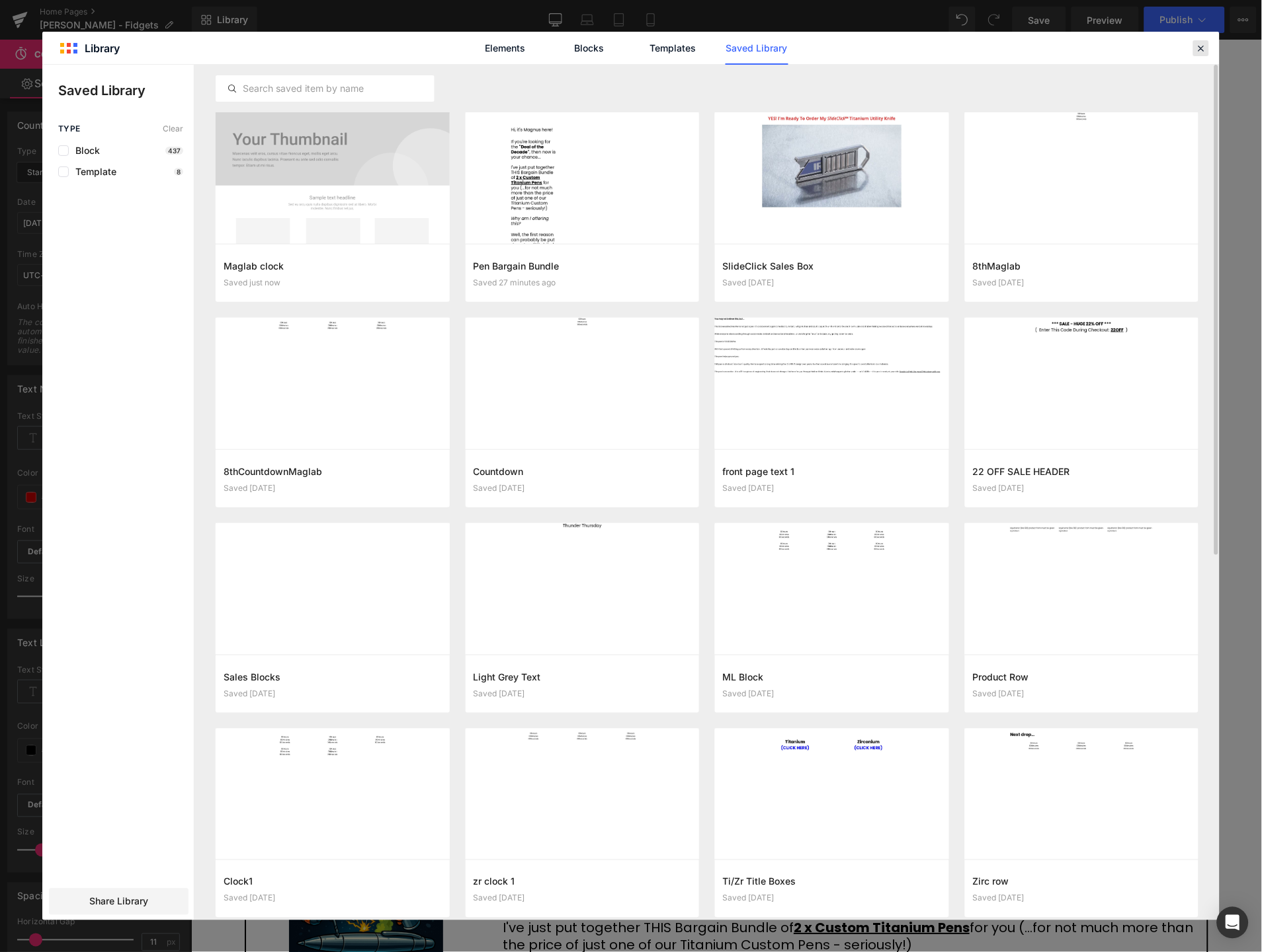
click at [1198, 41] on div at bounding box center [1201, 48] width 16 height 16
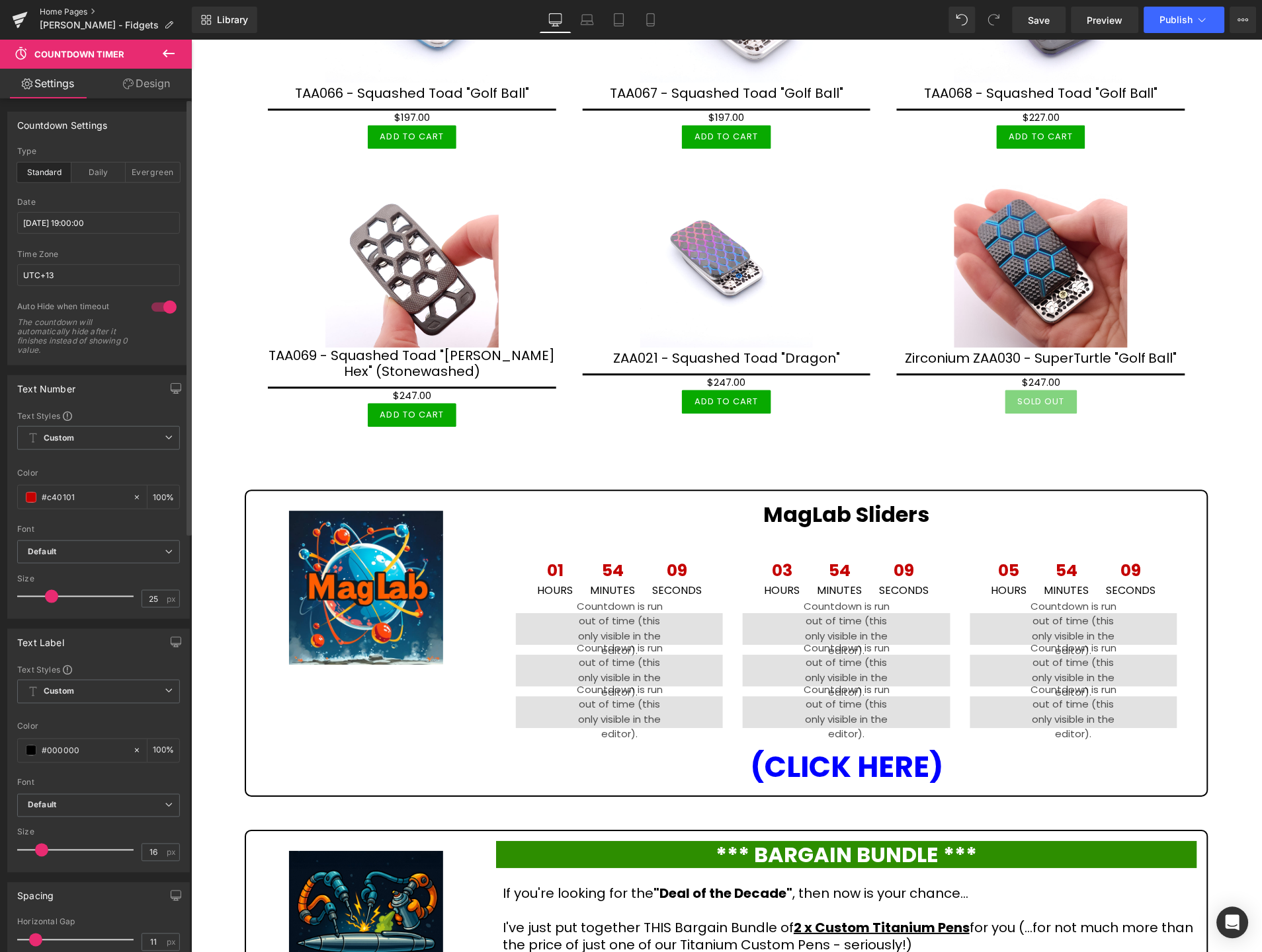
click at [62, 8] on link "Home Pages" at bounding box center [116, 12] width 152 height 11
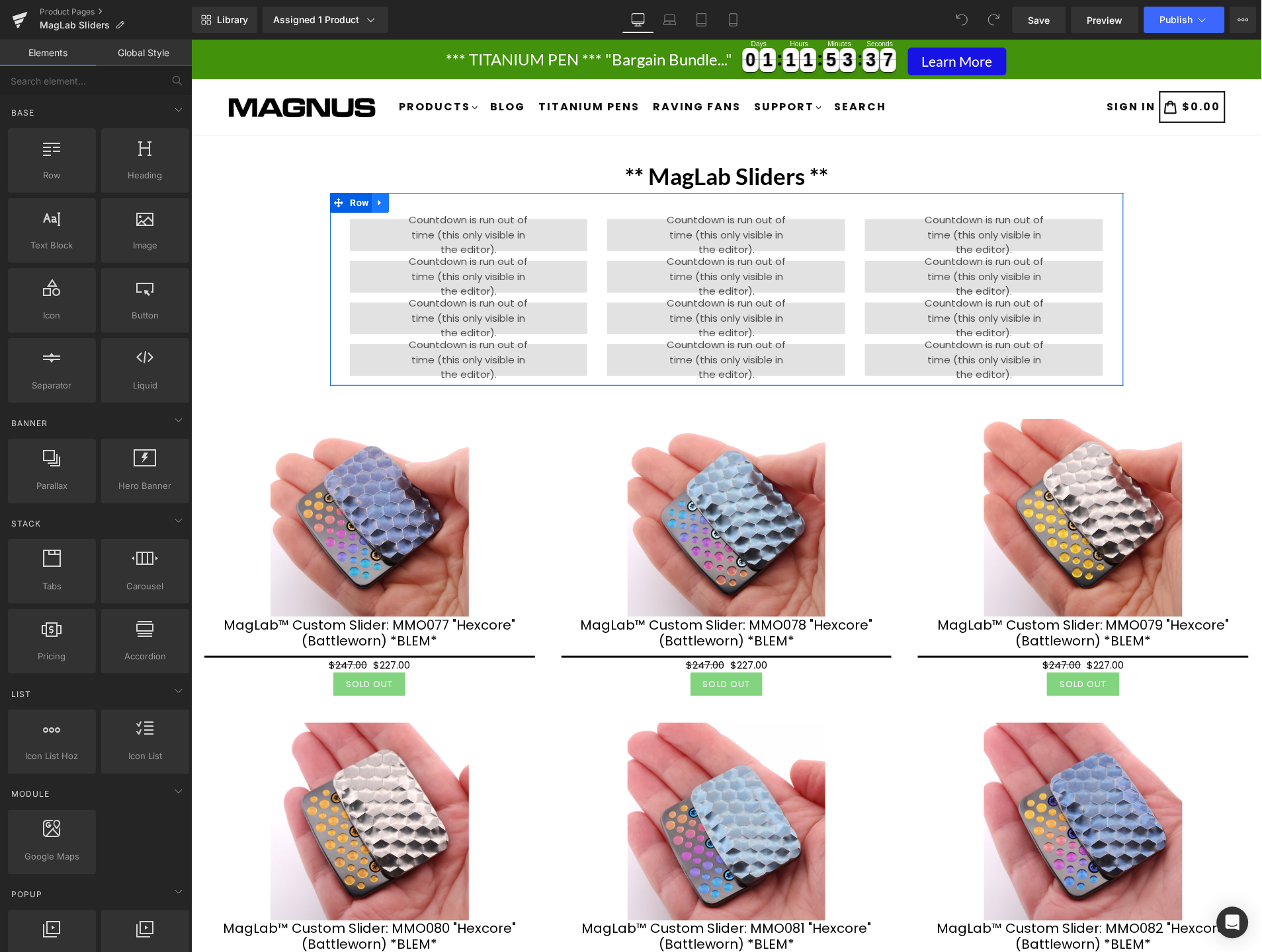
click at [375, 198] on icon at bounding box center [380, 202] width 10 height 10
click at [409, 200] on icon at bounding box center [414, 202] width 10 height 10
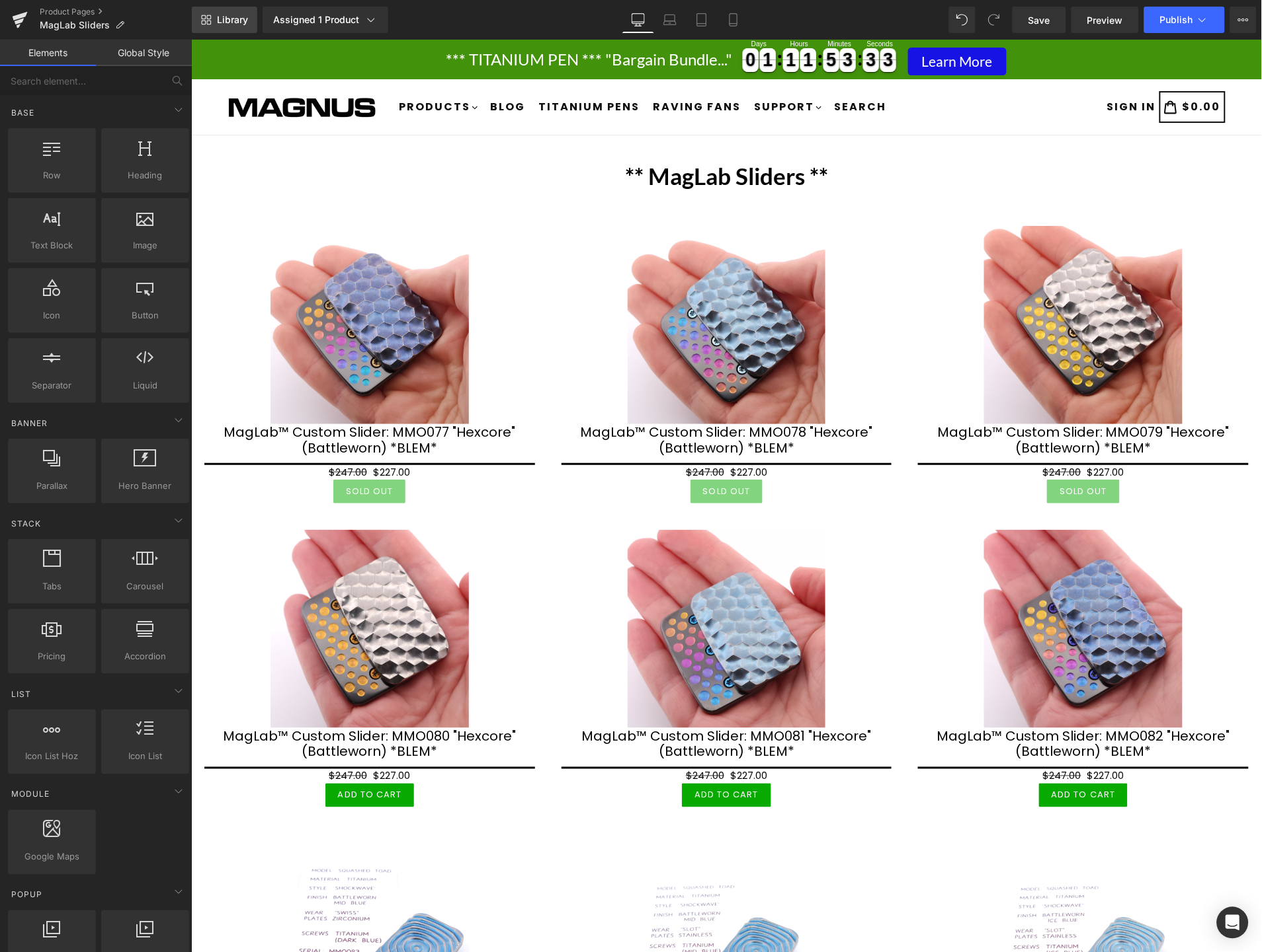
click at [228, 19] on span "Library" at bounding box center [233, 19] width 31 height 12
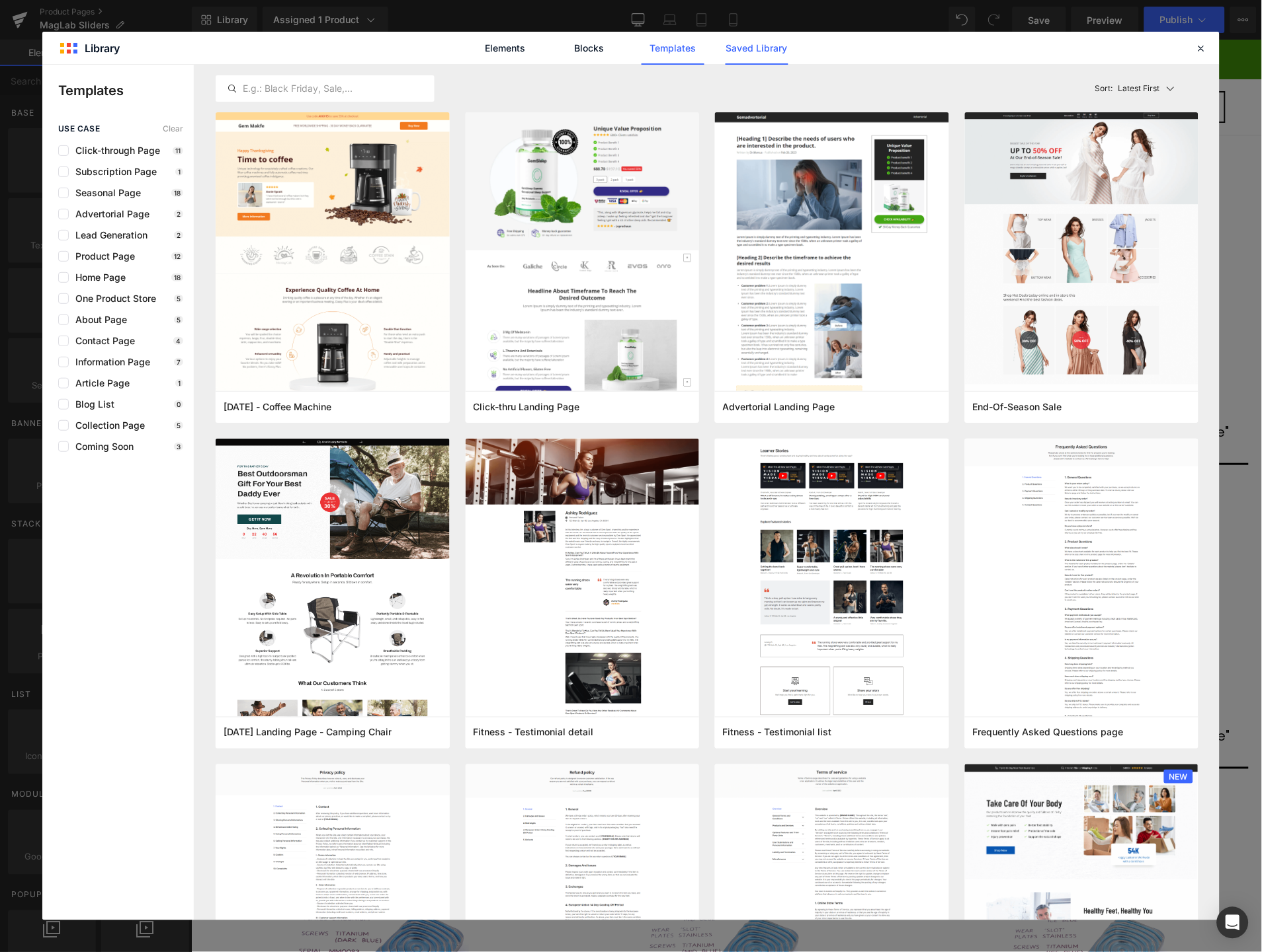
click at [755, 54] on link "Saved Library" at bounding box center [757, 49] width 63 height 33
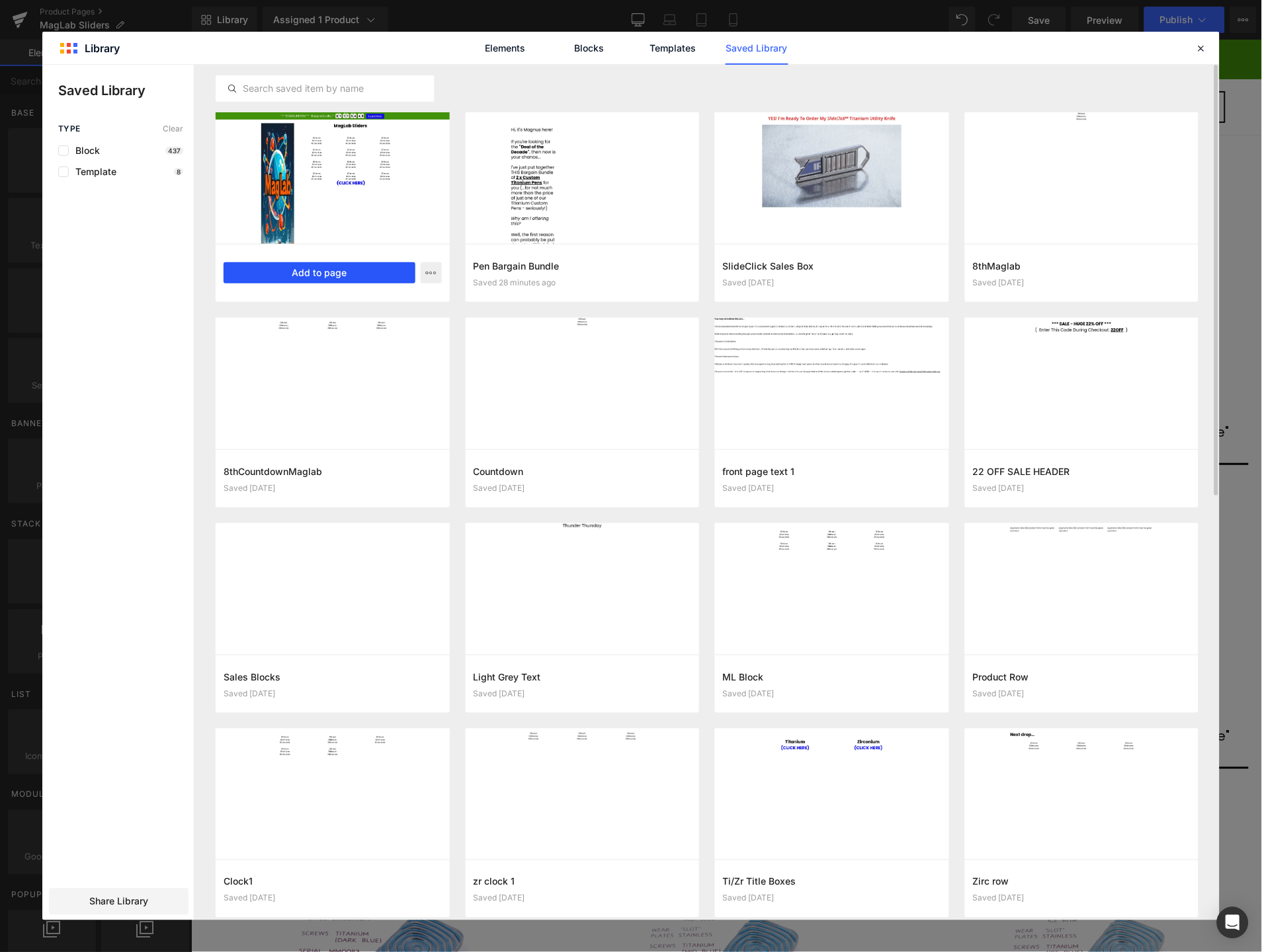
click at [339, 263] on button "Add to page" at bounding box center [319, 274] width 192 height 21
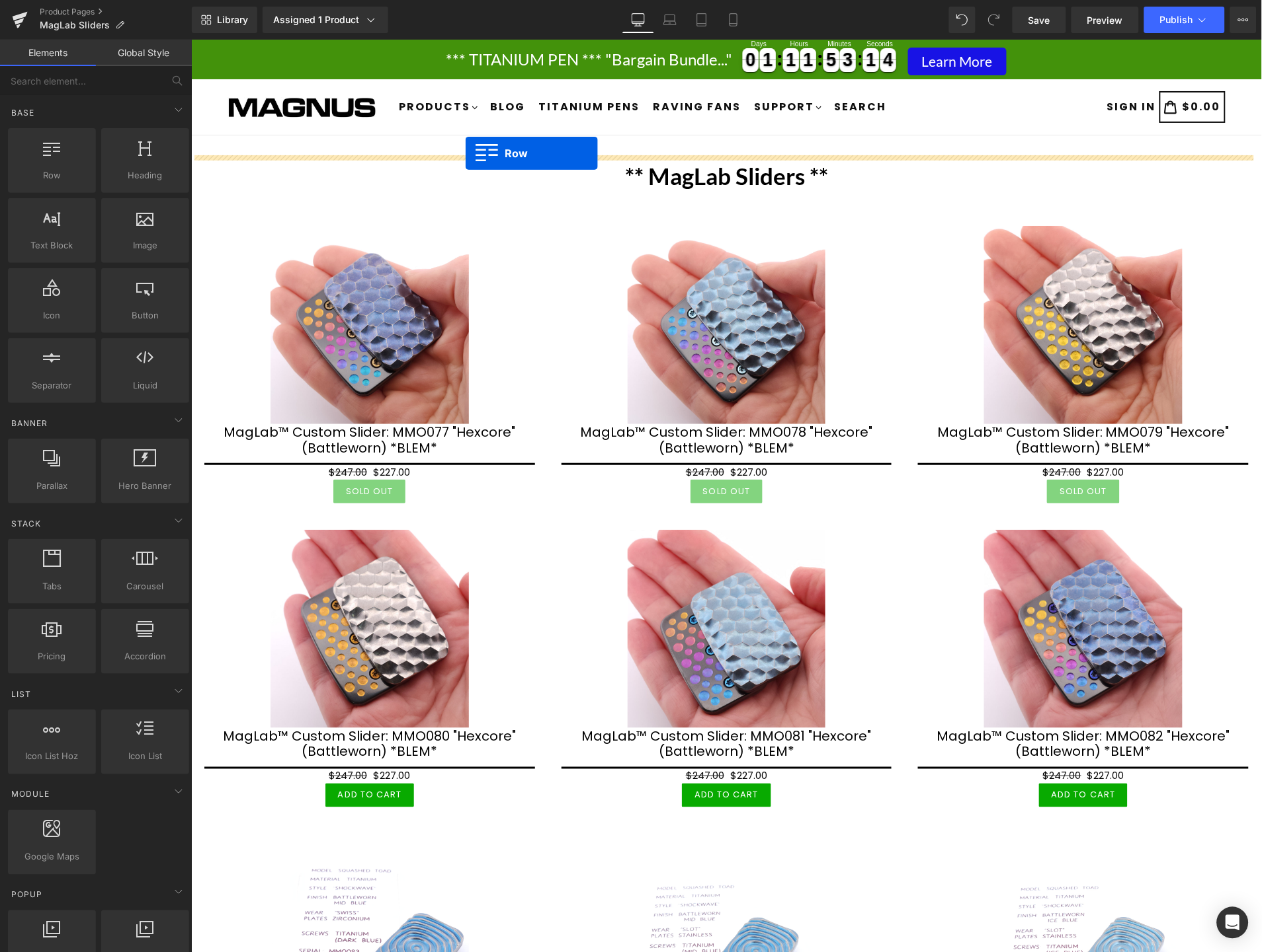
drag, startPoint x: 253, startPoint y: 541, endPoint x: 464, endPoint y: 153, distance: 441.7
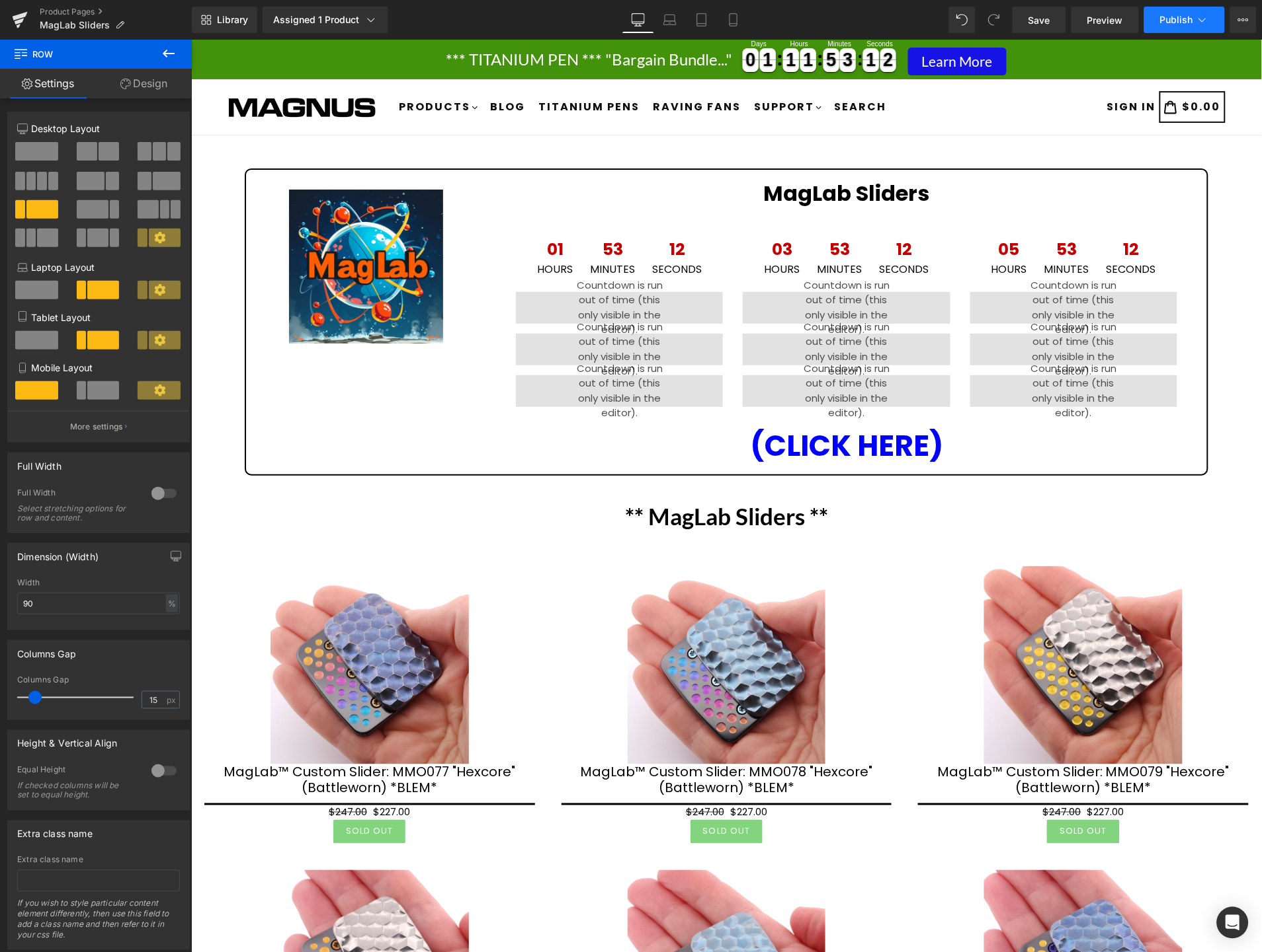
click at [1179, 16] on span "Publish" at bounding box center [1176, 19] width 33 height 11
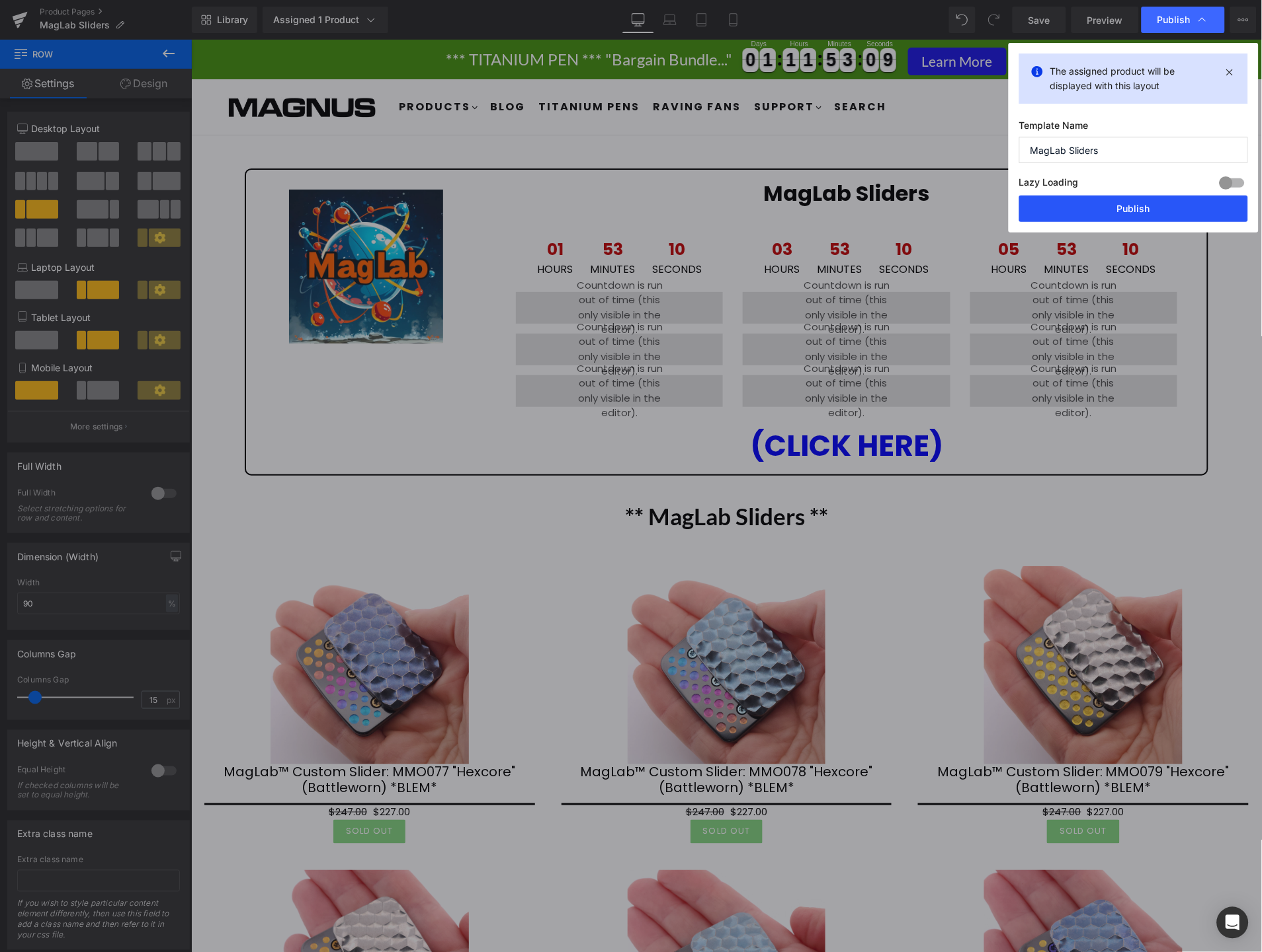
click at [1169, 213] on button "Publish" at bounding box center [1132, 208] width 229 height 26
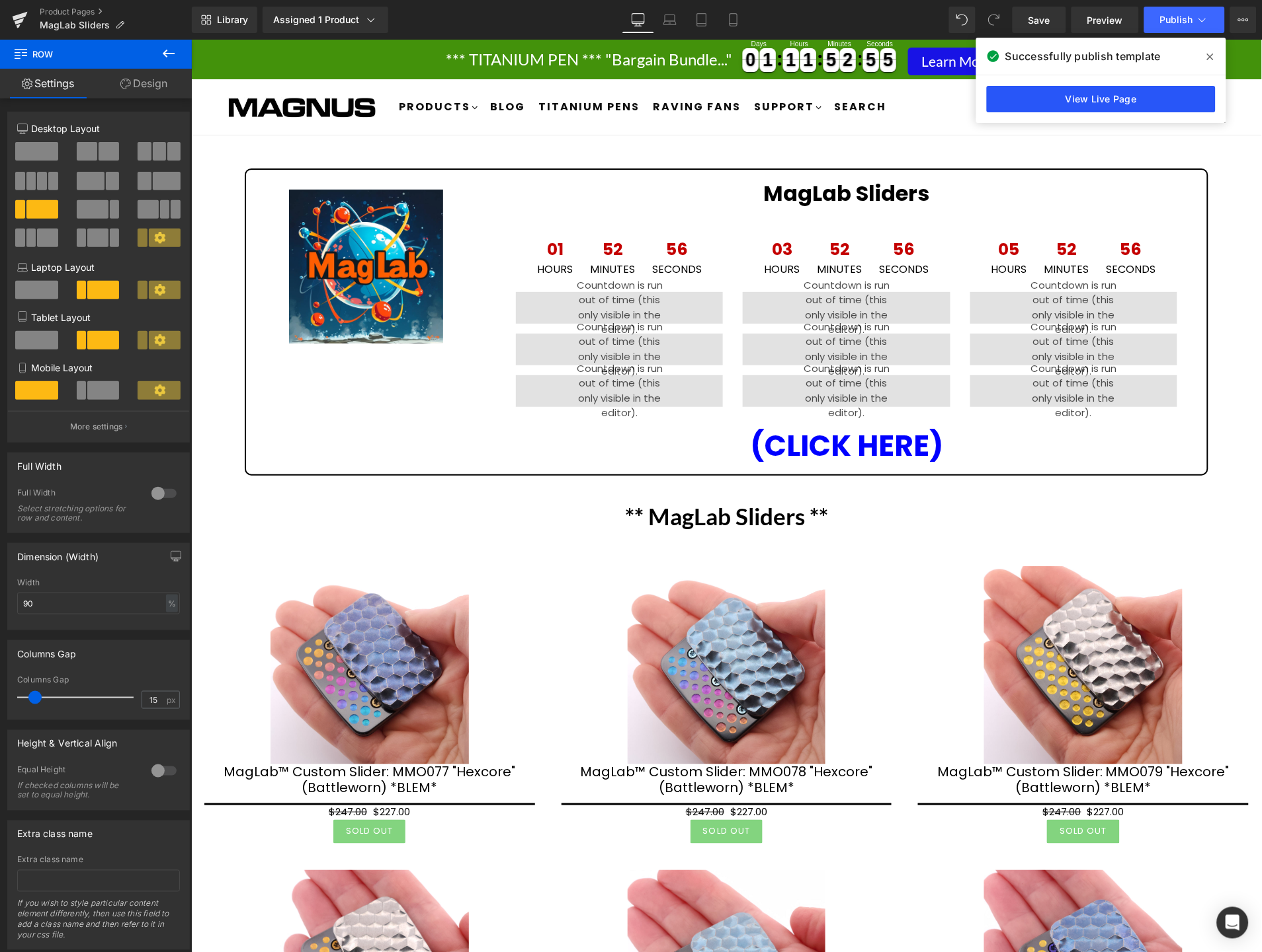
click at [1126, 95] on link "View Live Page" at bounding box center [1100, 98] width 229 height 26
